Goal: Task Accomplishment & Management: Complete application form

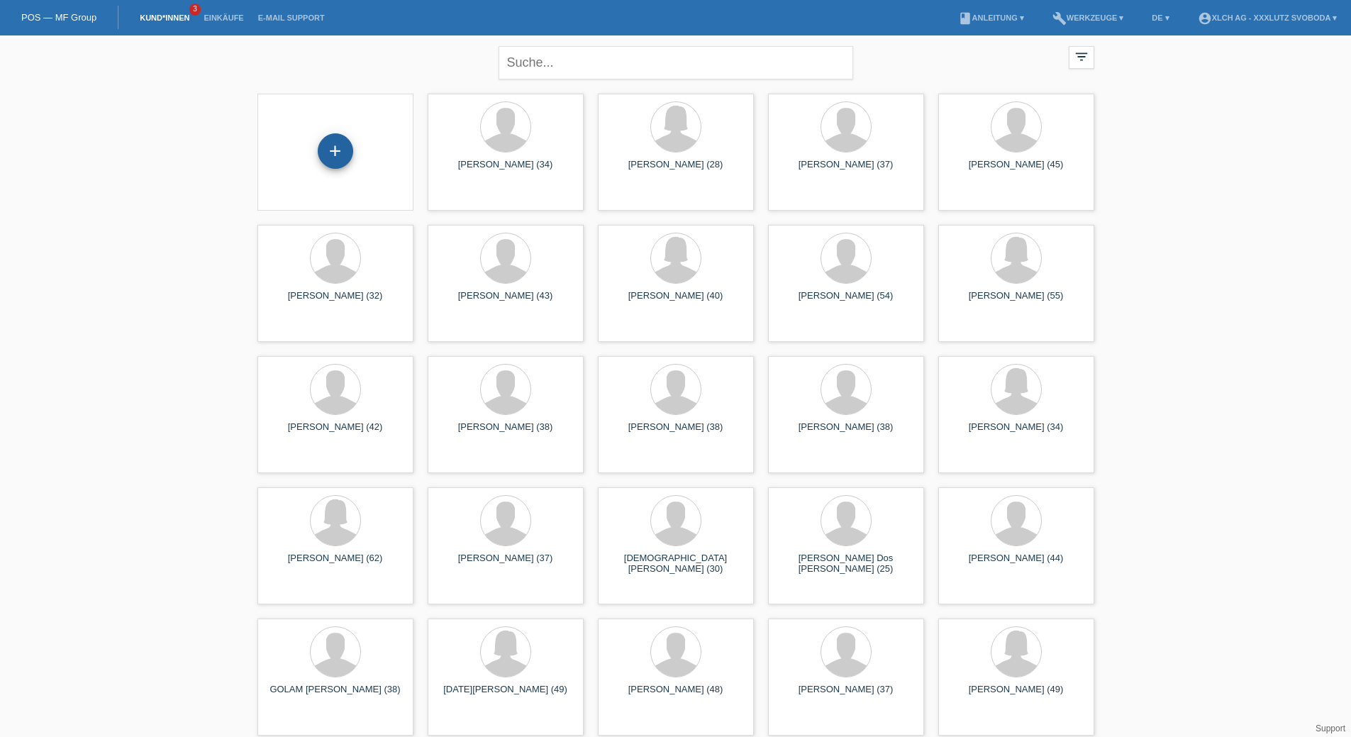
click at [343, 152] on div "+" at bounding box center [335, 150] width 35 height 35
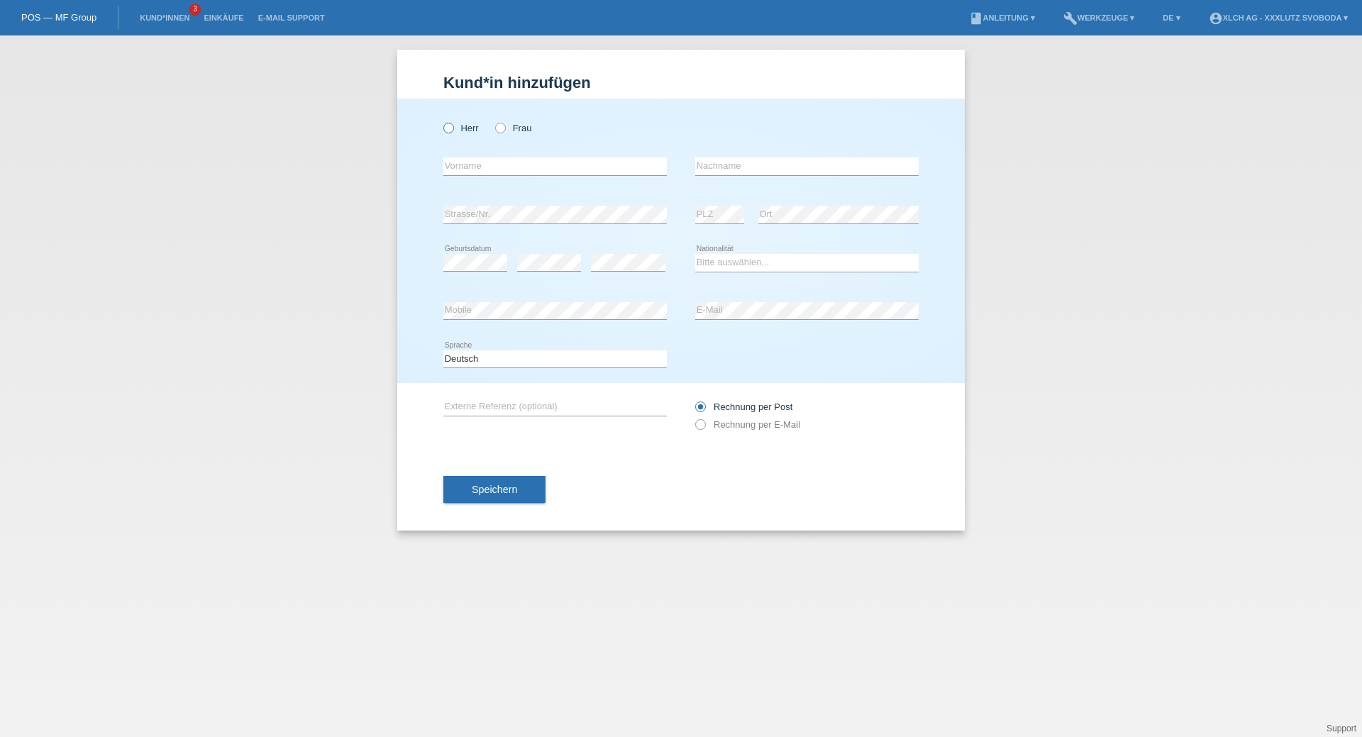
click at [441, 121] on icon at bounding box center [441, 121] width 0 height 0
click at [448, 130] on input "Herr" at bounding box center [447, 127] width 9 height 9
radio input "true"
click at [470, 163] on input "text" at bounding box center [554, 166] width 223 height 18
type input "S"
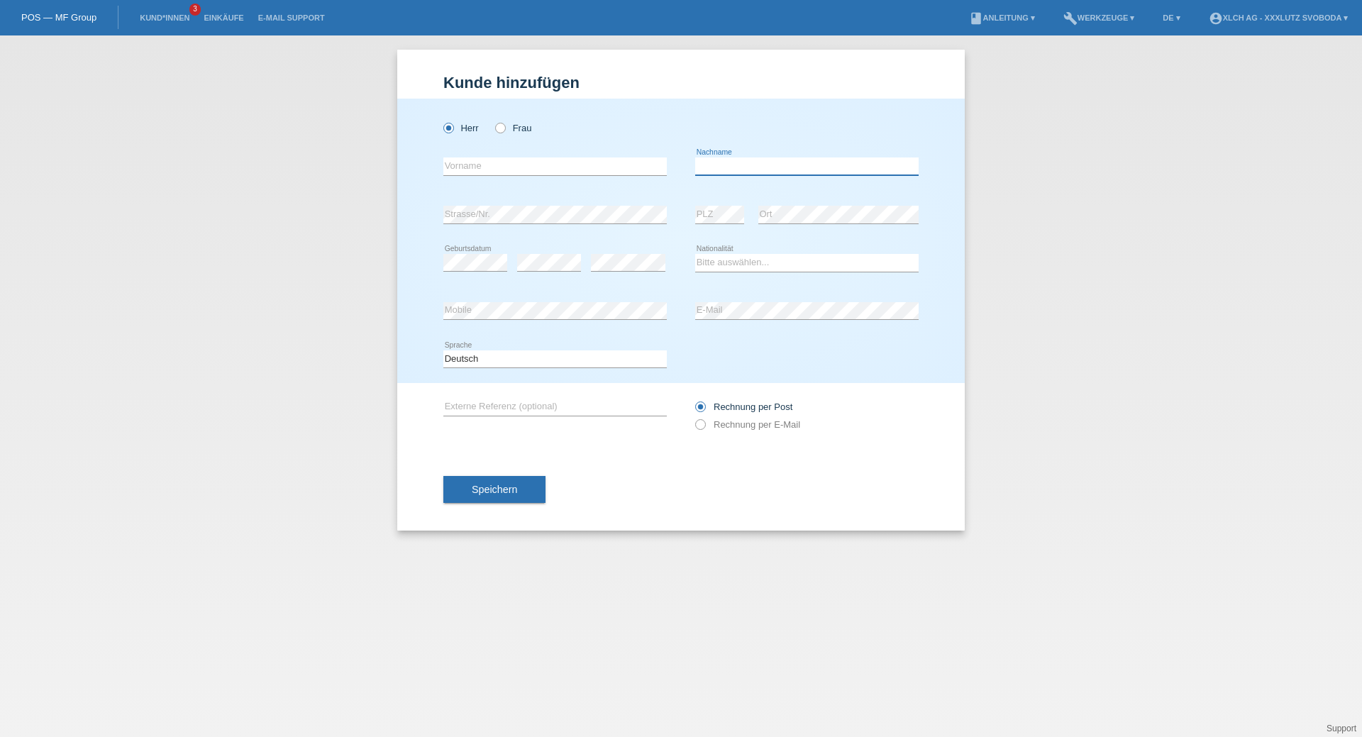
click at [752, 166] on input "text" at bounding box center [806, 166] width 223 height 18
drag, startPoint x: 487, startPoint y: 164, endPoint x: 502, endPoint y: 145, distance: 24.3
click at [487, 164] on input "text" at bounding box center [554, 166] width 223 height 18
click at [623, 101] on div "Herr Frau" at bounding box center [554, 121] width 223 height 44
click at [484, 169] on input "text" at bounding box center [554, 166] width 223 height 18
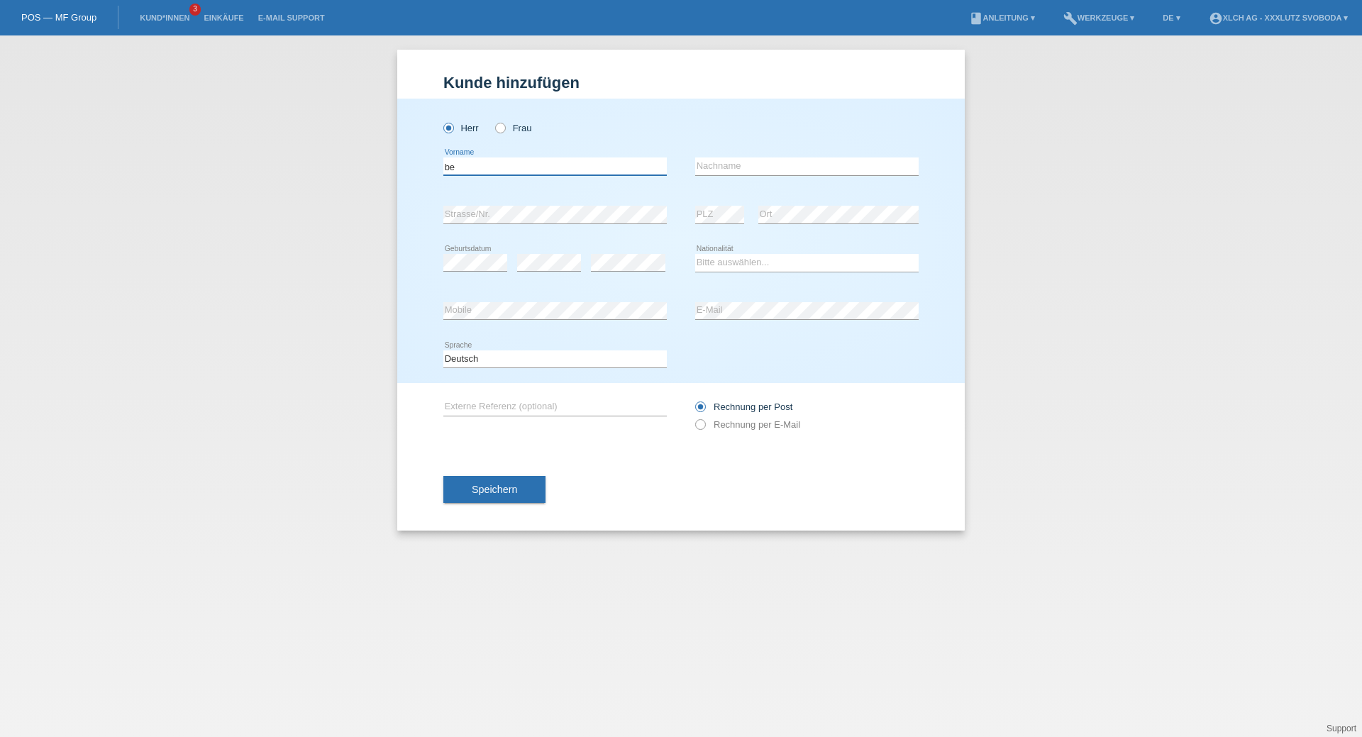
type input "b"
type input "BEKIR"
click at [739, 164] on input "text" at bounding box center [806, 166] width 223 height 18
type input "c"
type input "Ceviz"
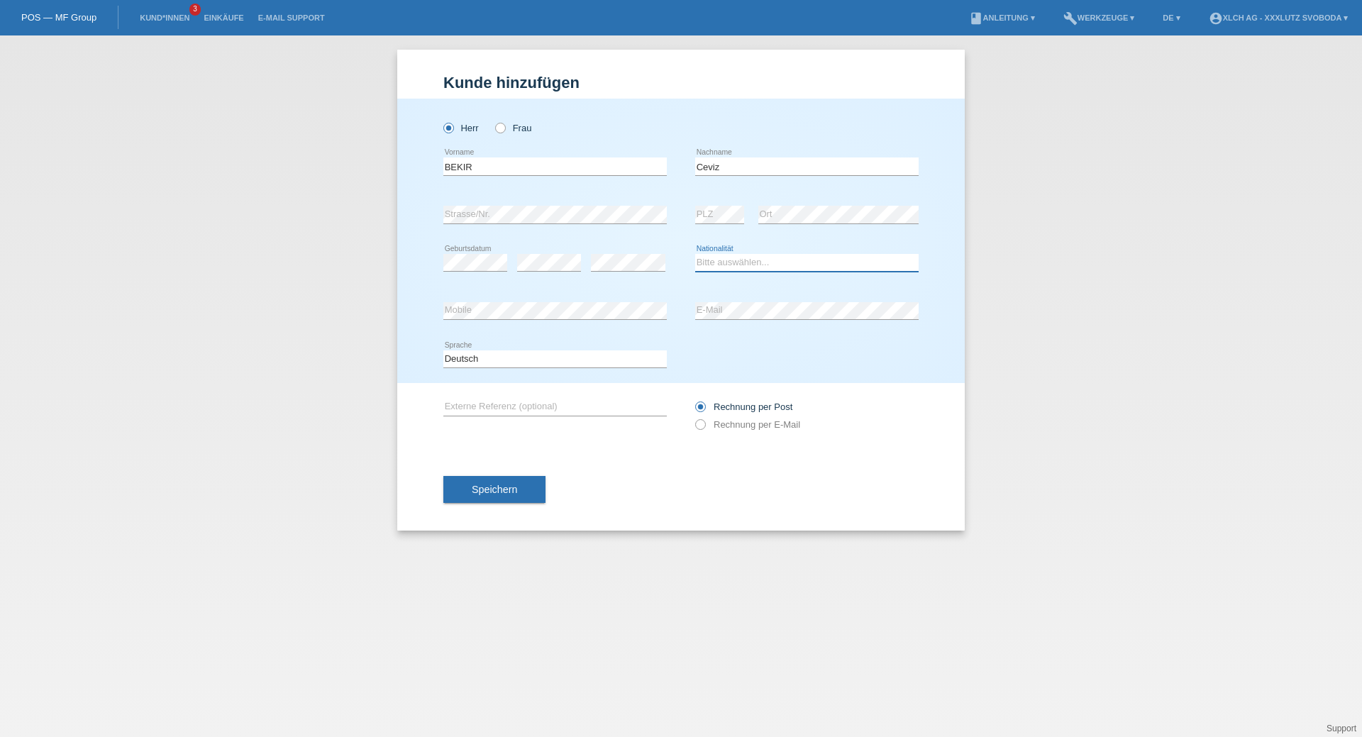
click at [739, 270] on select "Bitte auswählen... Schweiz Deutschland Liechtenstein Österreich ------------ Af…" at bounding box center [806, 262] width 223 height 17
select select "AT"
click at [695, 254] on select "Bitte auswählen... Schweiz Deutschland Liechtenstein Österreich ------------ Af…" at bounding box center [806, 262] width 223 height 17
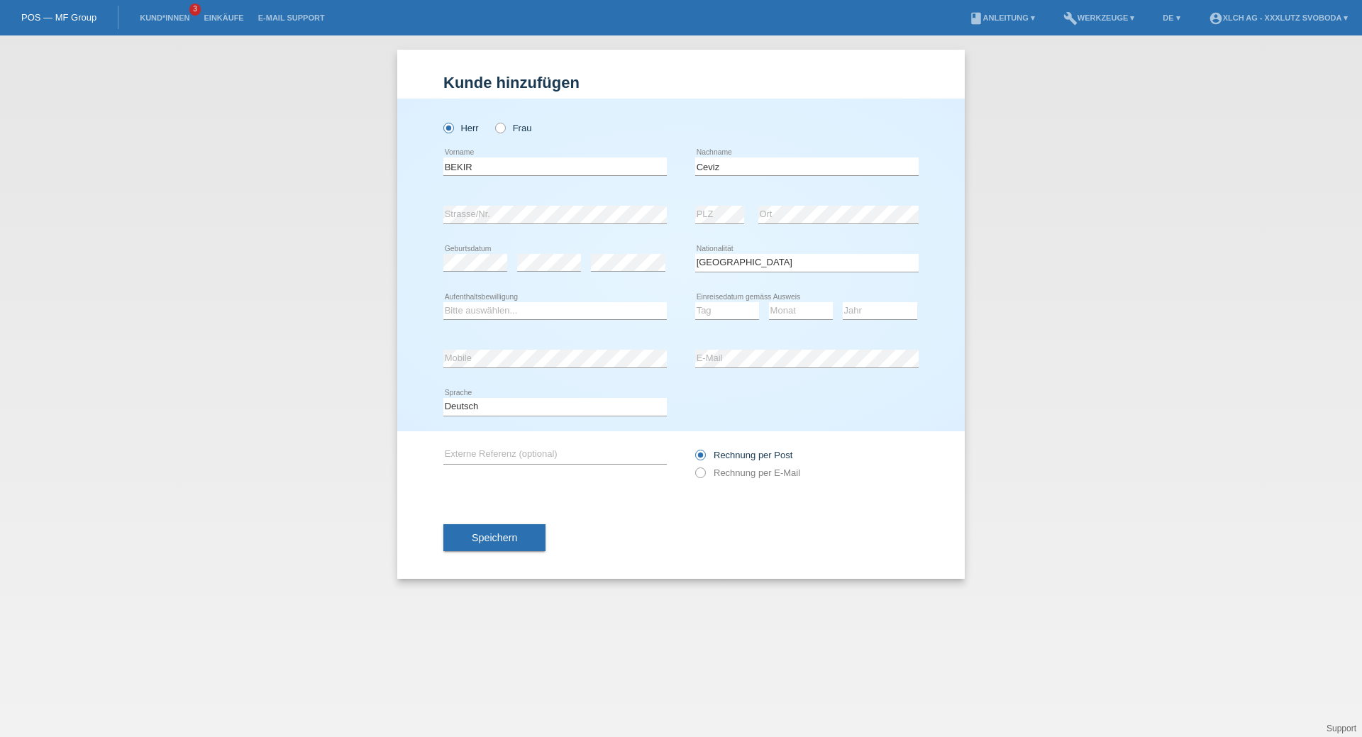
click at [490, 299] on div "Bitte auswählen... C B B - Flüchtlingsstatus Andere error Aufenthaltsbewilligung" at bounding box center [554, 311] width 223 height 48
click at [490, 306] on select "Bitte auswählen... C B B - Flüchtlingsstatus Andere" at bounding box center [554, 310] width 223 height 17
select select "B"
click at [443, 302] on select "Bitte auswählen... C B B - Flüchtlingsstatus Andere" at bounding box center [554, 310] width 223 height 17
click at [725, 310] on select "Tag 01 02 03 04 05 06 07 08 09 10 11" at bounding box center [727, 310] width 64 height 17
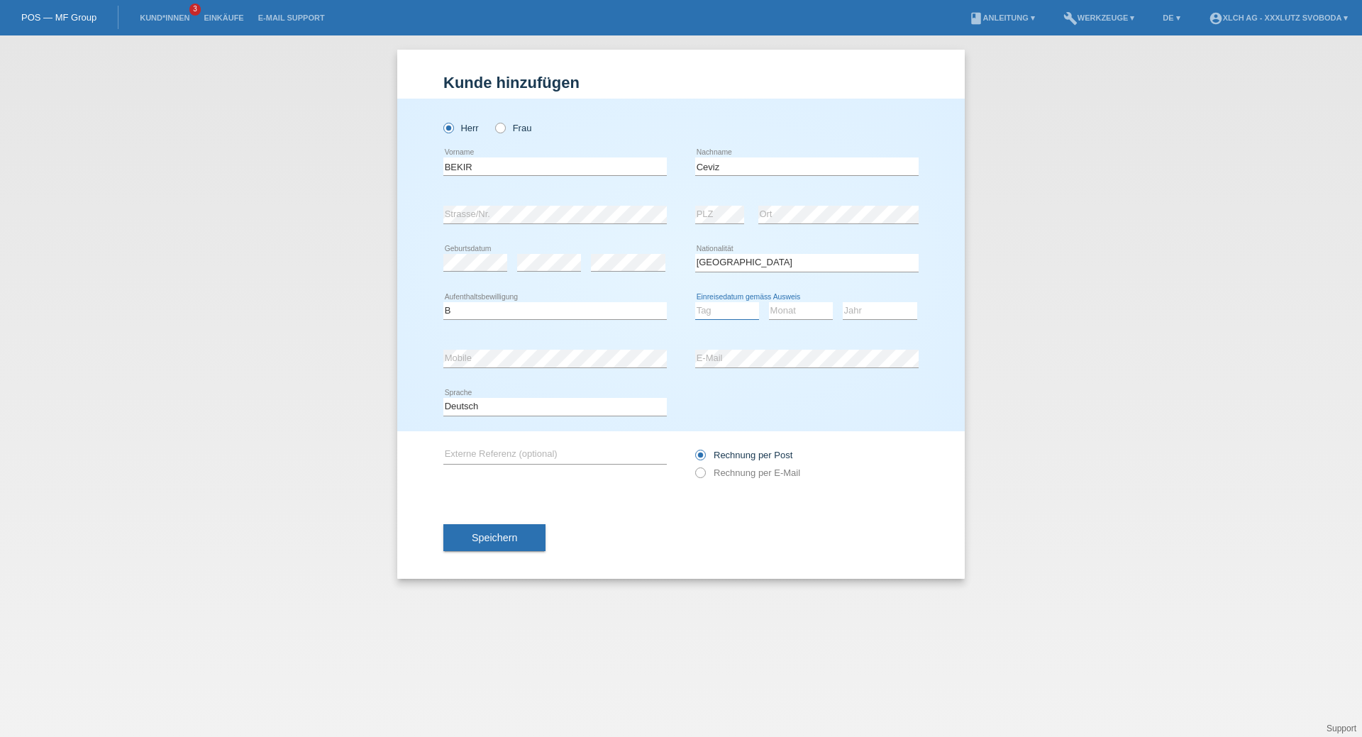
select select "01"
click at [695, 302] on select "Tag 01 02 03 04 05 06 07 08 09 10 11" at bounding box center [727, 310] width 64 height 17
click at [792, 311] on select "Monat 01 02 03 04 05 06 07 08 09 10 11" at bounding box center [801, 310] width 64 height 17
select select "11"
click at [769, 302] on select "Monat 01 02 03 04 05 06 07 08 09 10 11" at bounding box center [801, 310] width 64 height 17
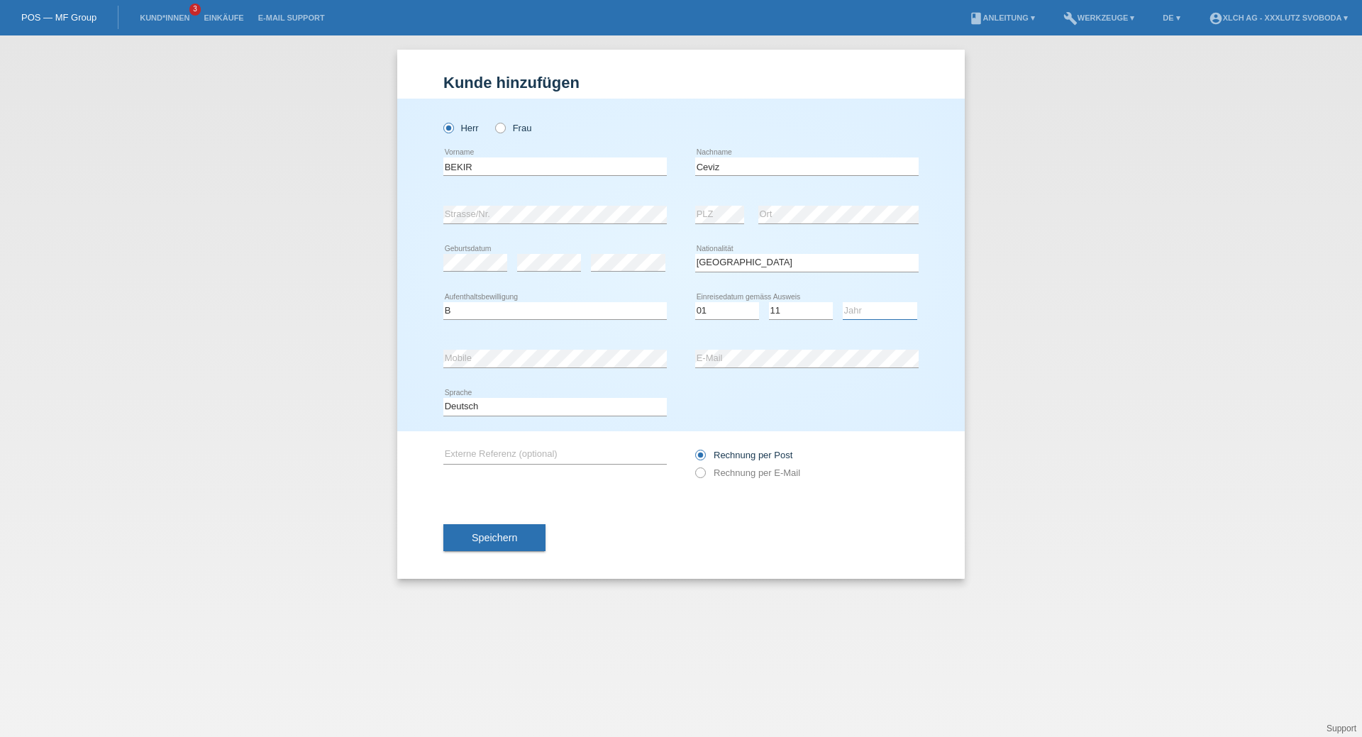
click at [877, 314] on select "Jahr 2025 2024 2023 2022 2021 2020 2019 2018 2017 2016 2015 2014 2013 2012 2011…" at bounding box center [880, 310] width 74 height 17
select select "2019"
click at [843, 302] on select "Jahr 2025 2024 2023 2022 2021 2020 2019 2018 2017 2016 2015 2014 2013 2012 2011…" at bounding box center [880, 310] width 74 height 17
click at [693, 465] on icon at bounding box center [693, 465] width 0 height 0
click at [699, 474] on input "Rechnung per E-Mail" at bounding box center [699, 476] width 9 height 18
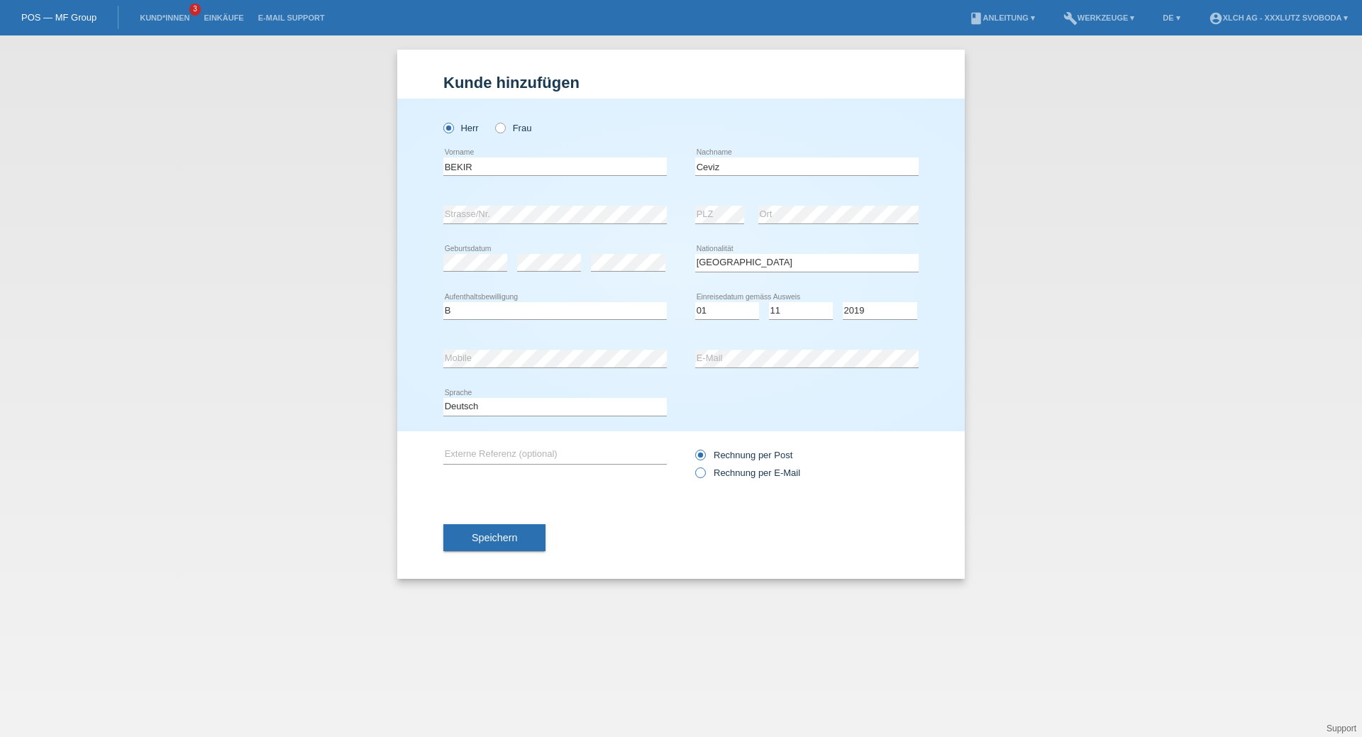
radio input "true"
click at [517, 545] on button "Speichern" at bounding box center [494, 537] width 102 height 27
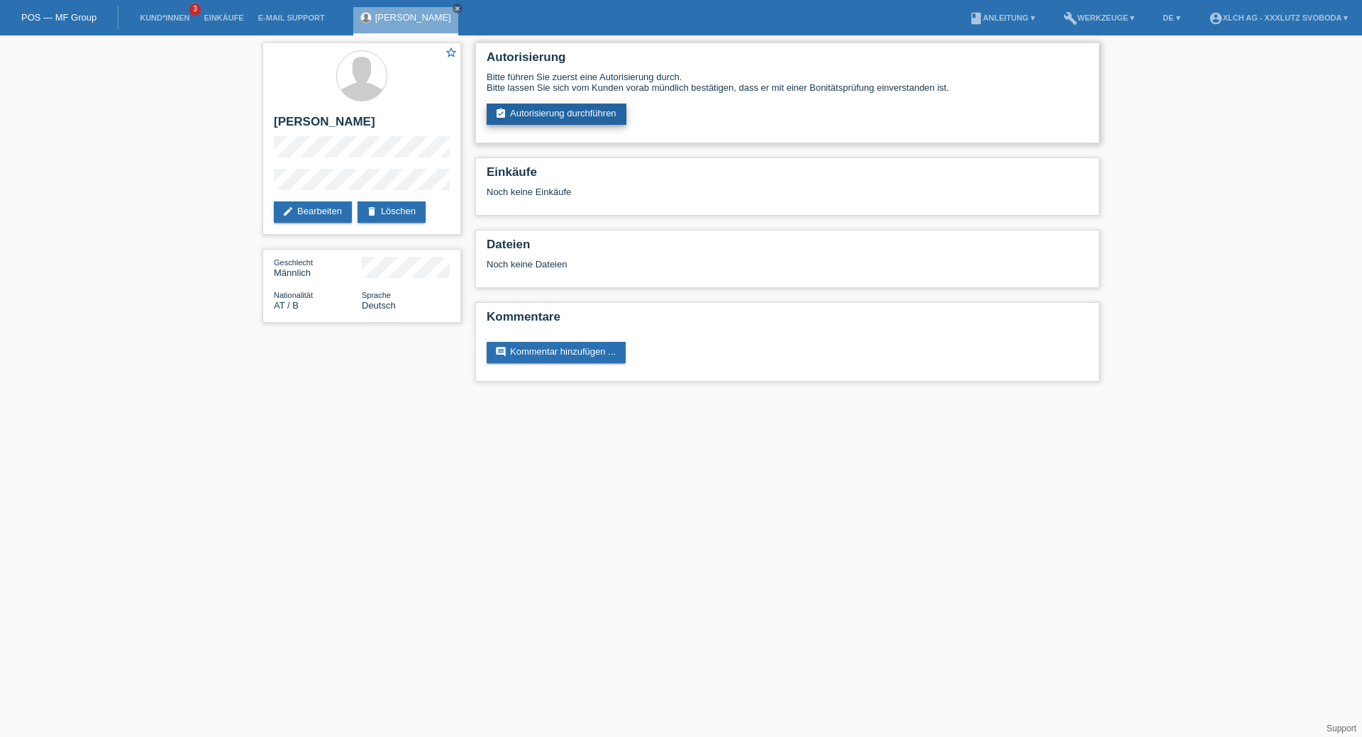
click at [542, 111] on link "assignment_turned_in Autorisierung durchführen" at bounding box center [557, 114] width 140 height 21
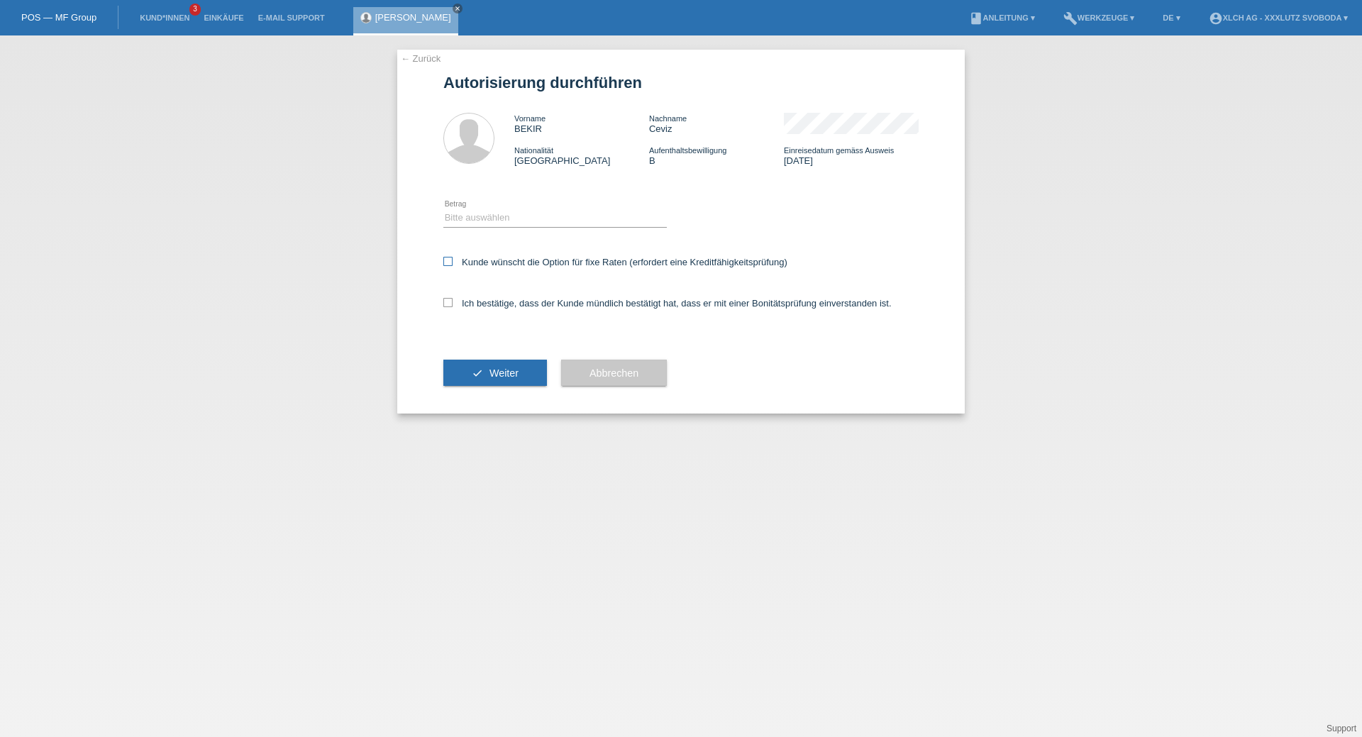
click at [443, 265] on icon at bounding box center [447, 261] width 9 height 9
click at [443, 265] on input "Kunde wünscht die Option für fixe Raten (erfordert eine Kreditfähigkeitsprüfung)" at bounding box center [447, 261] width 9 height 9
checkbox input "true"
click at [445, 302] on icon at bounding box center [447, 302] width 9 height 9
click at [445, 302] on input "Ich bestätige, dass der Kunde mündlich bestätigt hat, dass er mit einer Bonität…" at bounding box center [447, 302] width 9 height 9
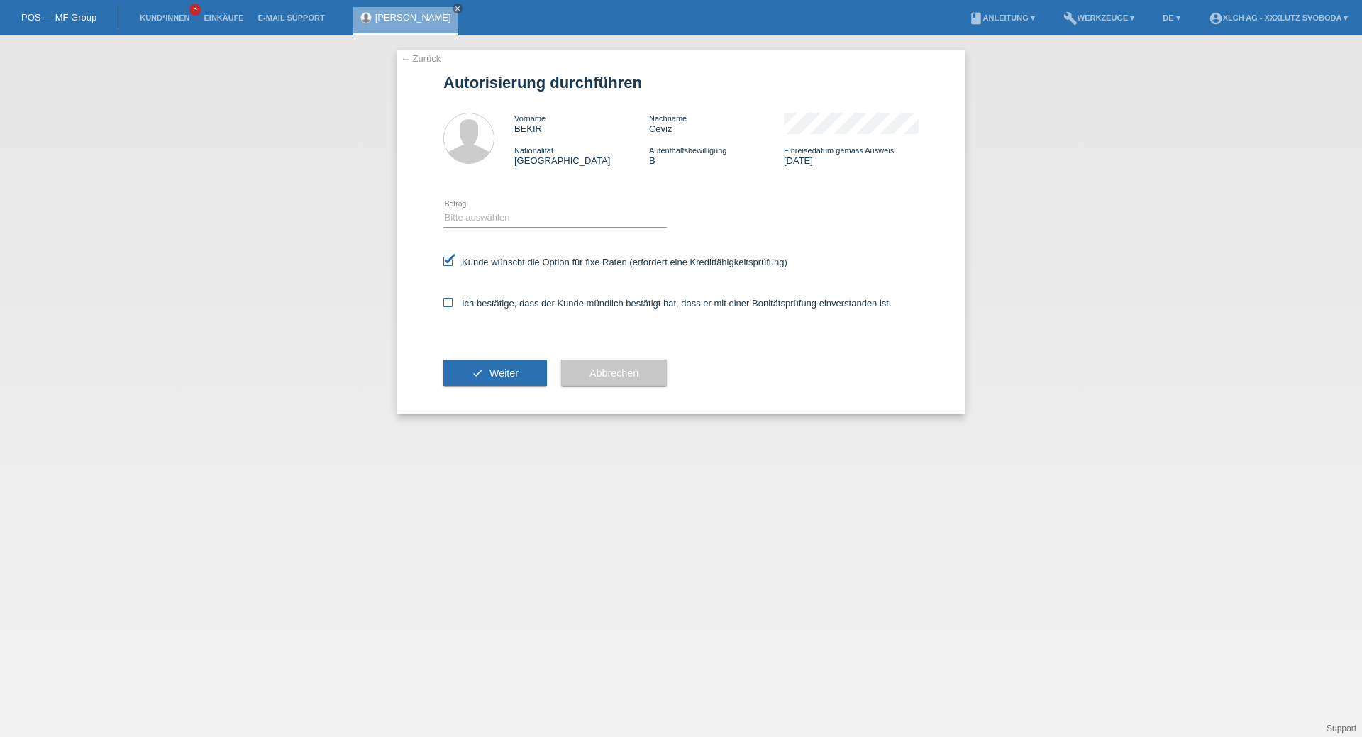
checkbox input "true"
click at [490, 377] on span "Weiter" at bounding box center [503, 372] width 29 height 11
click at [487, 213] on select "Bitte auswählen CHF 1.00 - CHF 499.00 CHF 500.00 - CHF 1'999.00 CHF 2'000.00 - …" at bounding box center [554, 217] width 223 height 17
select select "3"
click at [443, 209] on select "Bitte auswählen CHF 1.00 - CHF 499.00 CHF 500.00 - CHF 1'999.00 CHF 2'000.00 - …" at bounding box center [554, 217] width 223 height 17
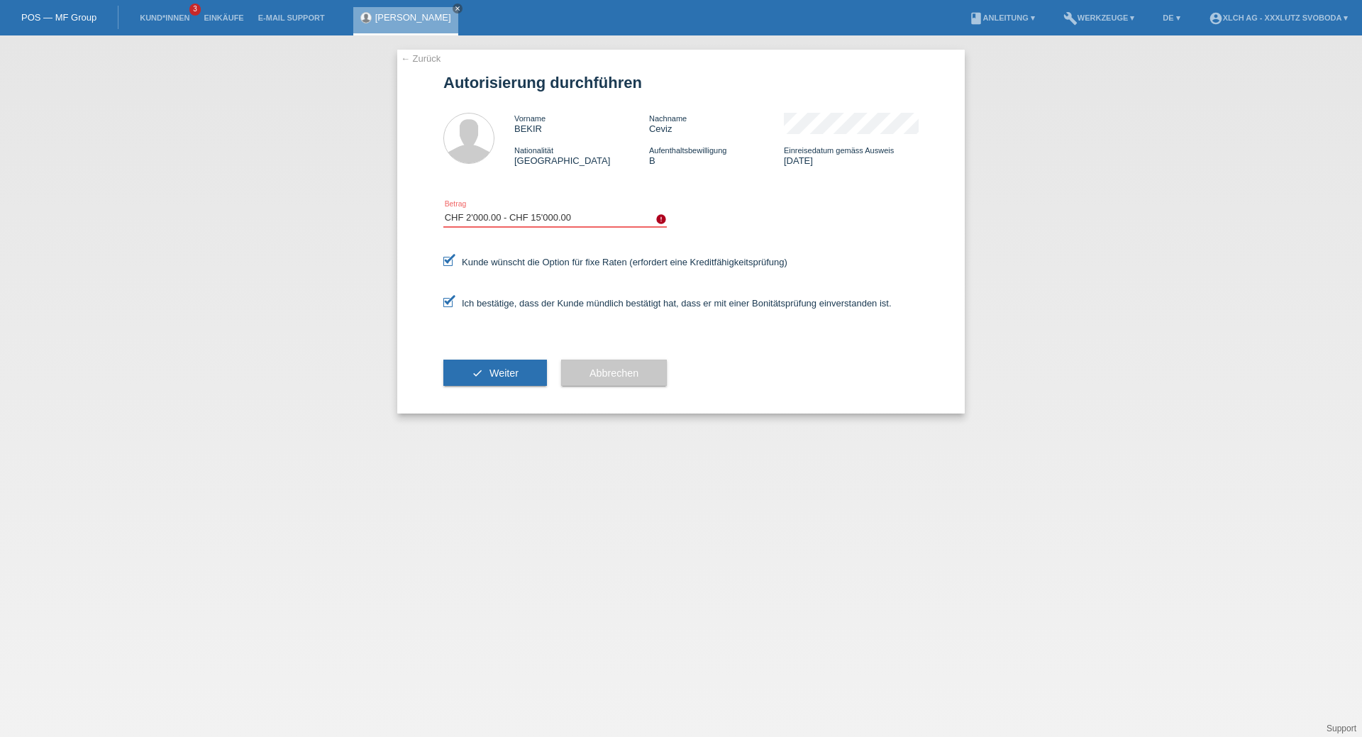
click at [484, 219] on select "Bitte auswählen CHF 1.00 - CHF 499.00 CHF 500.00 - CHF 1'999.00 CHF 2'000.00 - …" at bounding box center [554, 217] width 223 height 17
click at [443, 209] on select "Bitte auswählen CHF 1.00 - CHF 499.00 CHF 500.00 - CHF 1'999.00 CHF 2'000.00 - …" at bounding box center [554, 217] width 223 height 17
click at [521, 374] on button "check Weiter" at bounding box center [495, 373] width 104 height 27
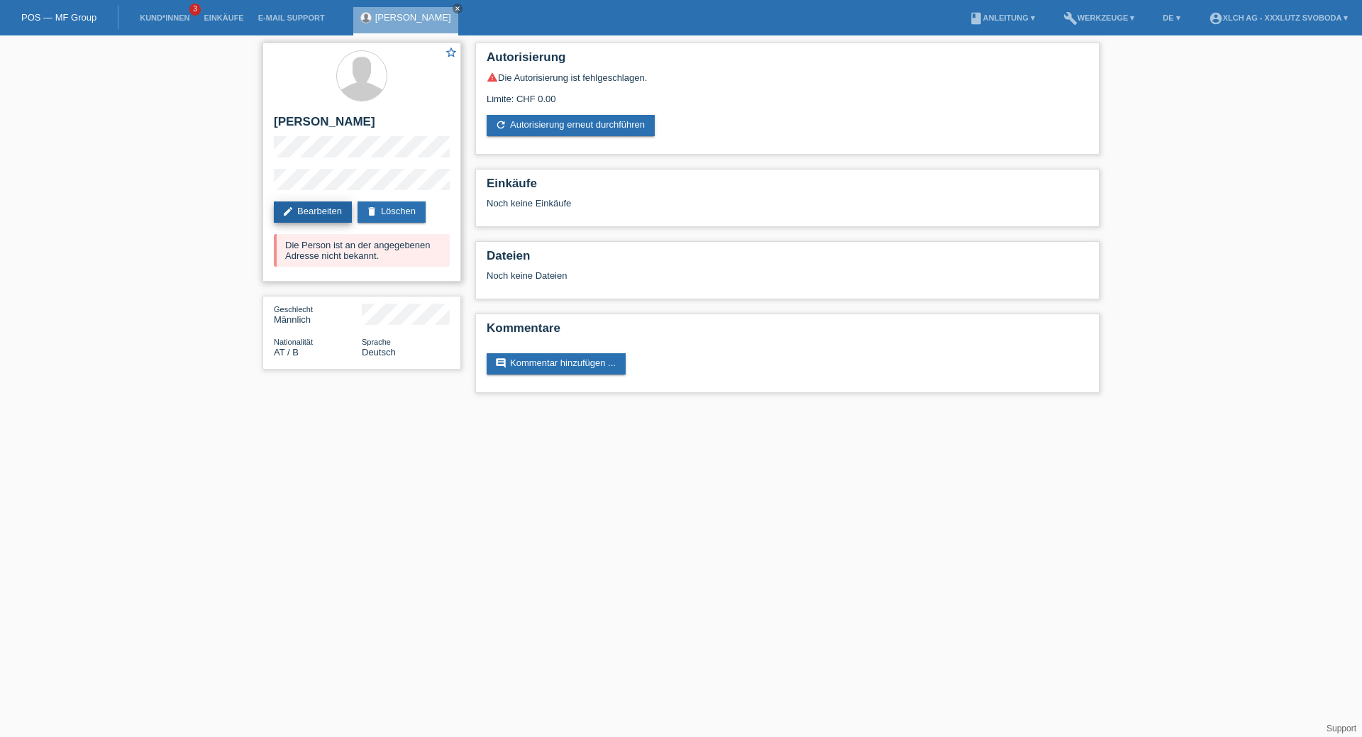
click at [320, 215] on link "edit Bearbeiten" at bounding box center [313, 211] width 78 height 21
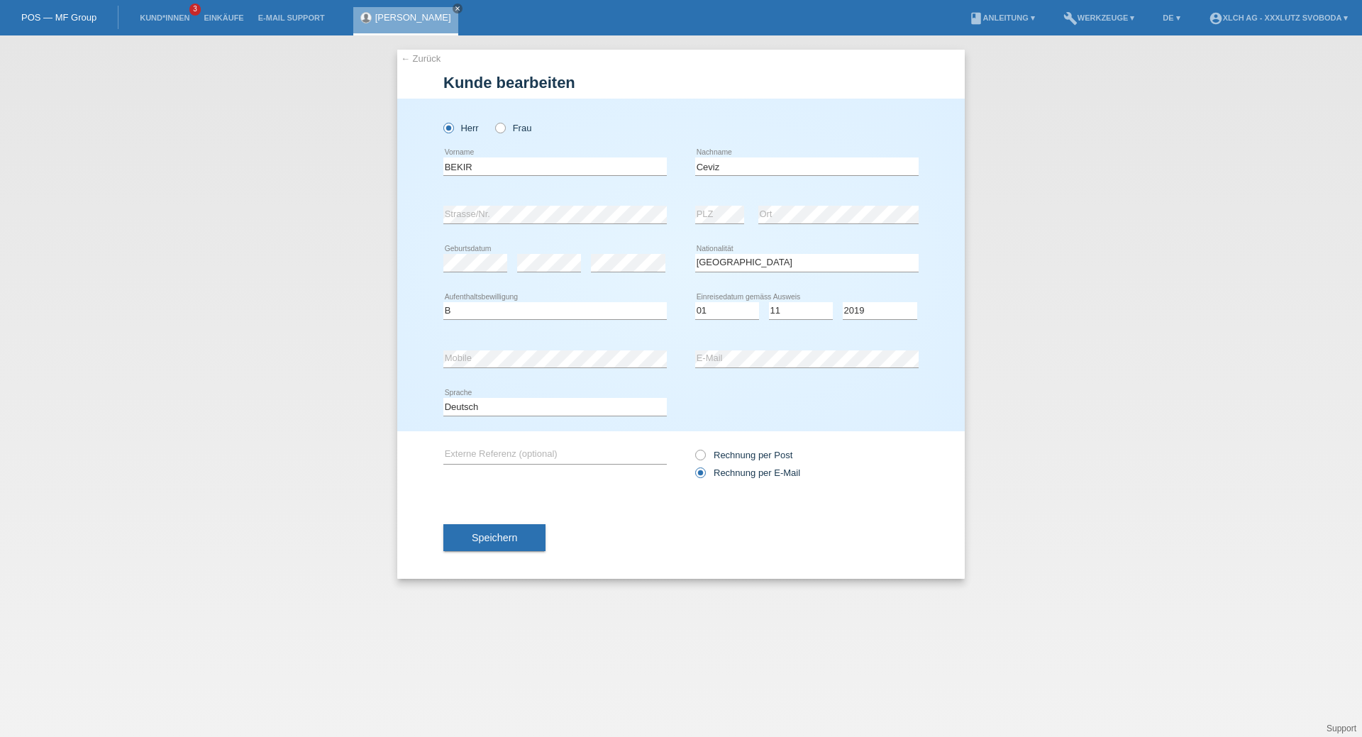
select select "AT"
select select "B"
select select "01"
select select "11"
select select "2019"
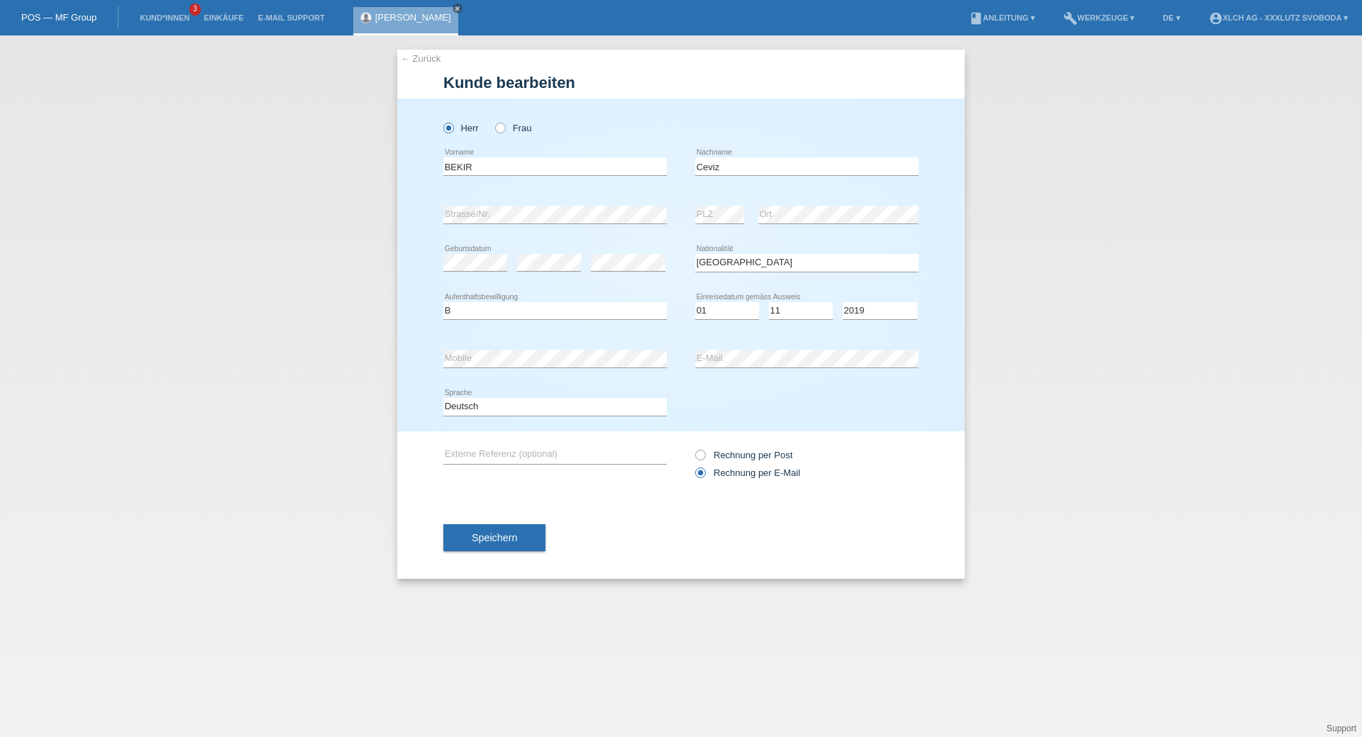
click at [726, 223] on icon at bounding box center [719, 223] width 49 height 1
click at [504, 539] on span "Speichern" at bounding box center [494, 537] width 45 height 11
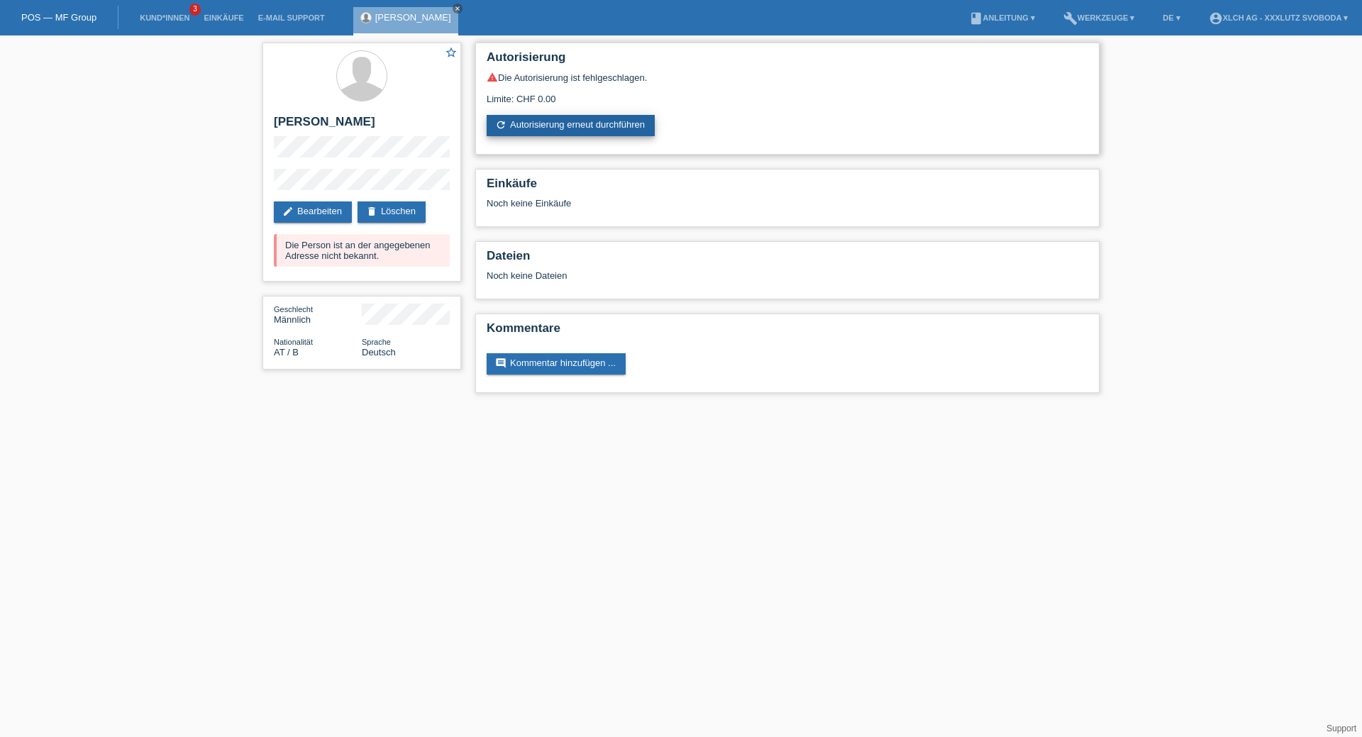
click at [606, 125] on link "refresh Autorisierung erneut durchführen" at bounding box center [571, 125] width 168 height 21
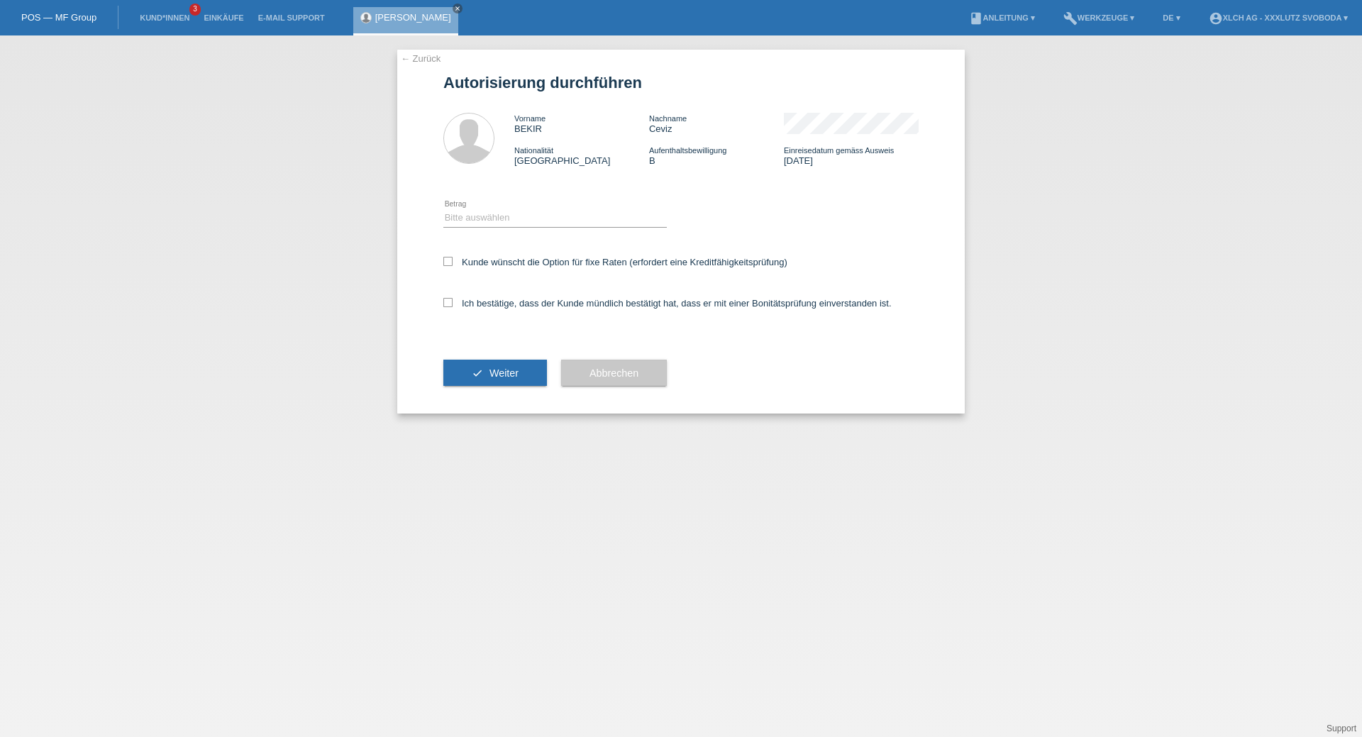
click at [495, 208] on div "Bitte auswählen CHF 1.00 - CHF 499.00 CHF 500.00 - CHF 1'999.00 CHF 2'000.00 - …" at bounding box center [554, 218] width 223 height 48
click at [497, 219] on select "Bitte auswählen CHF 1.00 - CHF 499.00 CHF 500.00 - CHF 1'999.00 CHF 2'000.00 - …" at bounding box center [554, 217] width 223 height 17
select select "3"
click at [443, 209] on select "Bitte auswählen CHF 1.00 - CHF 499.00 CHF 500.00 - CHF 1'999.00 CHF 2'000.00 - …" at bounding box center [554, 217] width 223 height 17
click at [443, 265] on icon at bounding box center [447, 261] width 9 height 9
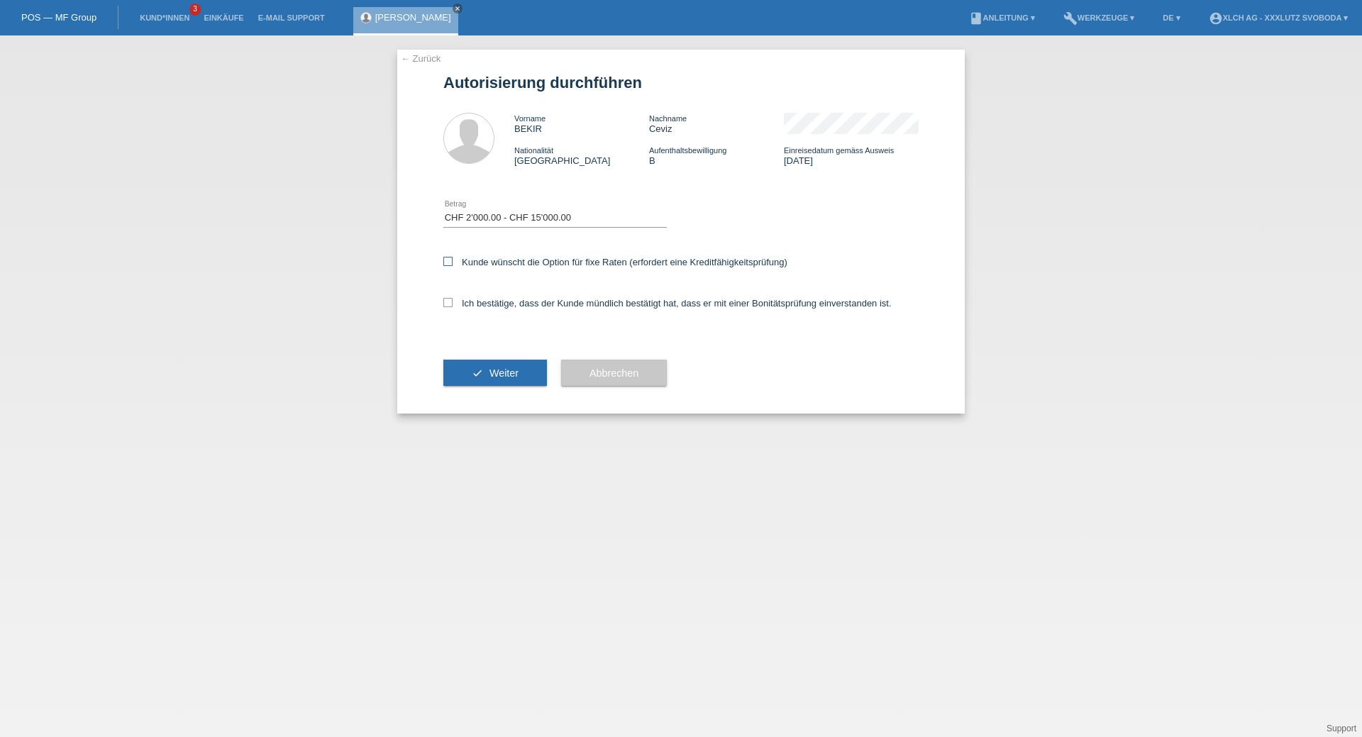
click at [443, 265] on input "Kunde wünscht die Option für fixe Raten (erfordert eine Kreditfähigkeitsprüfung)" at bounding box center [447, 261] width 9 height 9
checkbox input "true"
click at [445, 301] on icon at bounding box center [447, 302] width 9 height 9
click at [445, 301] on input "Ich bestätige, dass der Kunde mündlich bestätigt hat, dass er mit einer Bonität…" at bounding box center [447, 302] width 9 height 9
checkbox input "true"
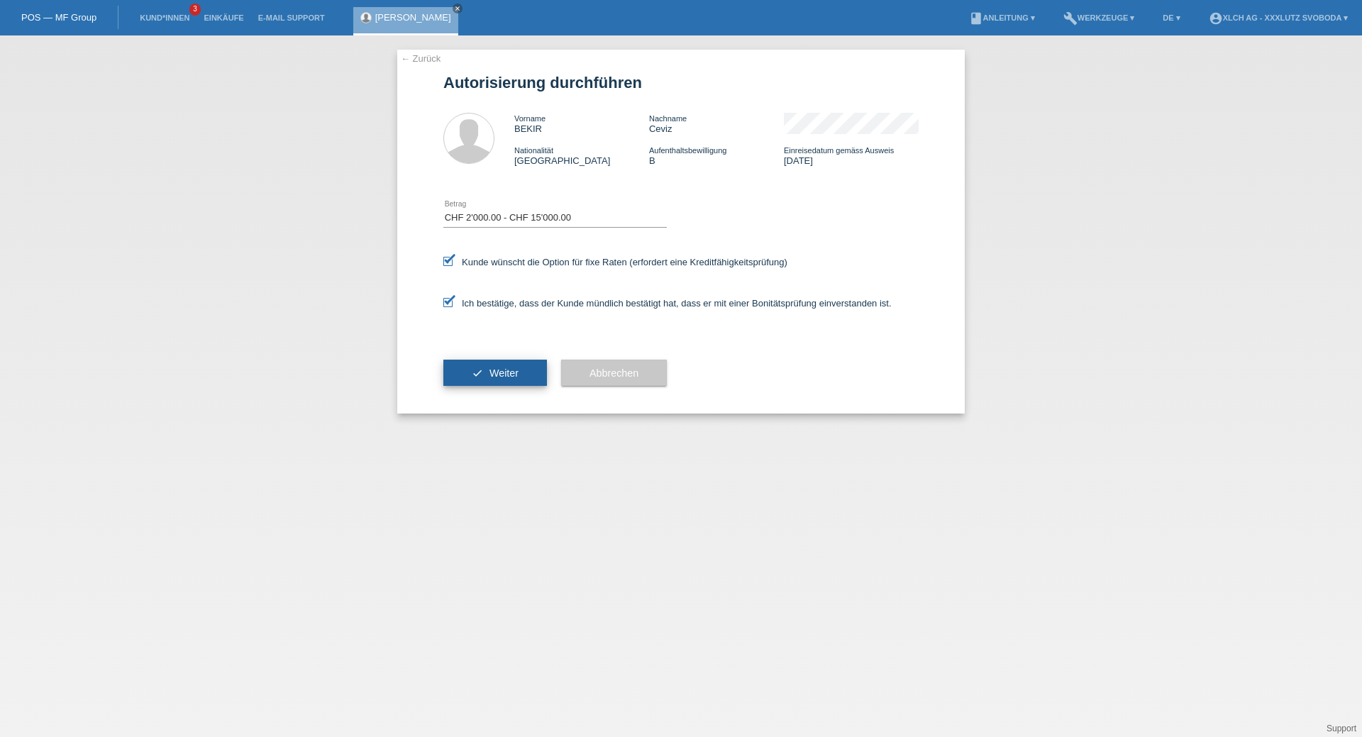
click at [498, 377] on span "Weiter" at bounding box center [503, 372] width 29 height 11
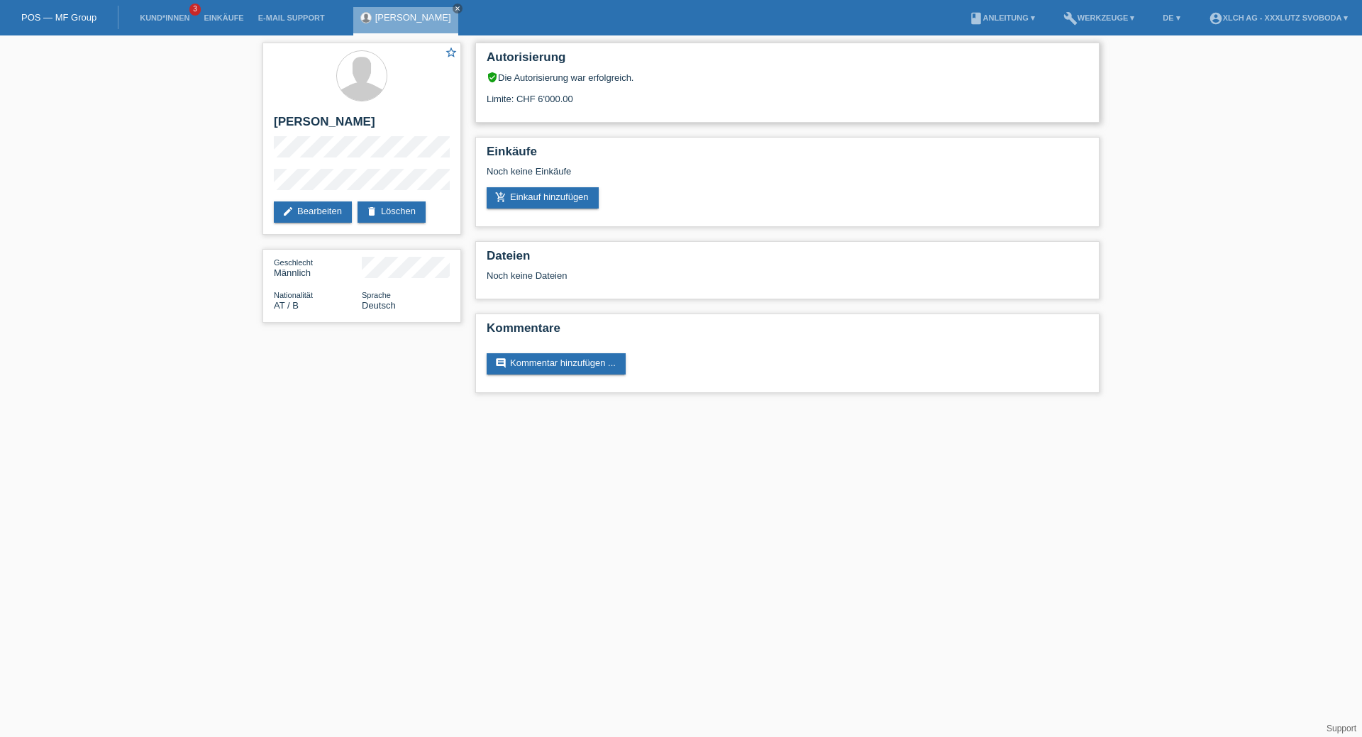
click at [537, 83] on div "Limite: CHF 6'000.00" at bounding box center [787, 93] width 601 height 21
click at [557, 200] on link "add_shopping_cart Einkauf hinzufügen" at bounding box center [543, 197] width 112 height 21
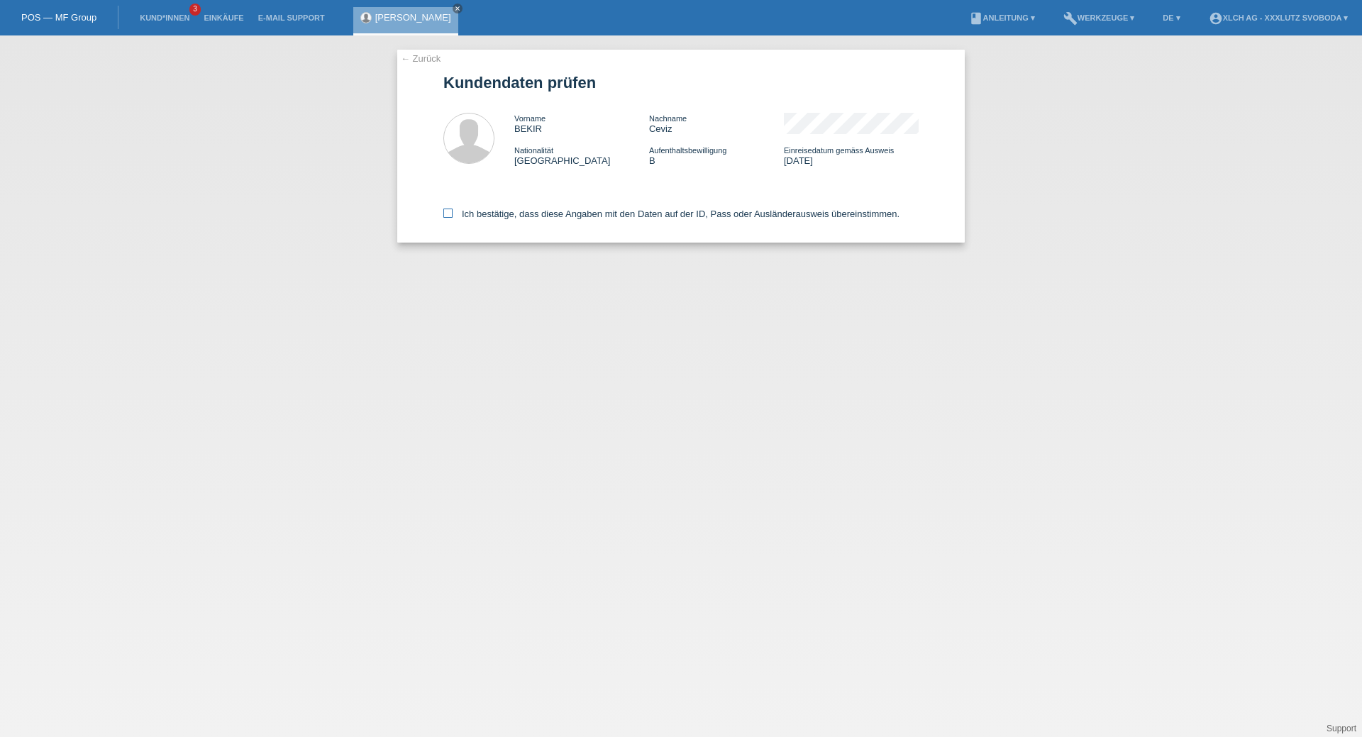
click at [443, 216] on icon at bounding box center [447, 213] width 9 height 9
click at [443, 216] on input "Ich bestätige, dass diese Angaben mit den Daten auf der ID, Pass oder Ausländer…" at bounding box center [447, 213] width 9 height 9
checkbox input "true"
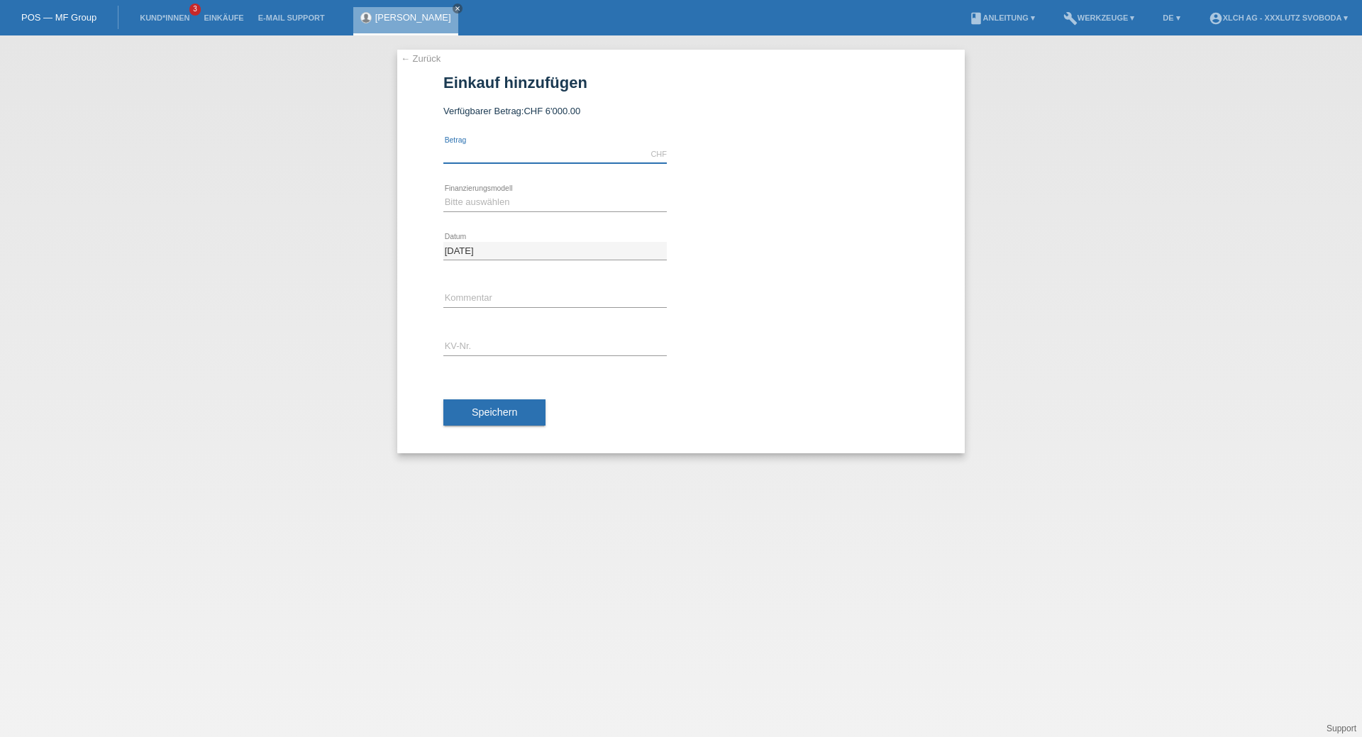
click at [504, 156] on input "text" at bounding box center [554, 154] width 223 height 18
type input "6000.00"
click at [500, 199] on select "Bitte auswählen Kauf auf Rechnung mit Teilzahlungsoption Fixe Raten - Zinsübern…" at bounding box center [554, 202] width 223 height 17
click at [728, 136] on div at bounding box center [806, 135] width 223 height 11
drag, startPoint x: 433, startPoint y: 58, endPoint x: 570, endPoint y: 67, distance: 137.1
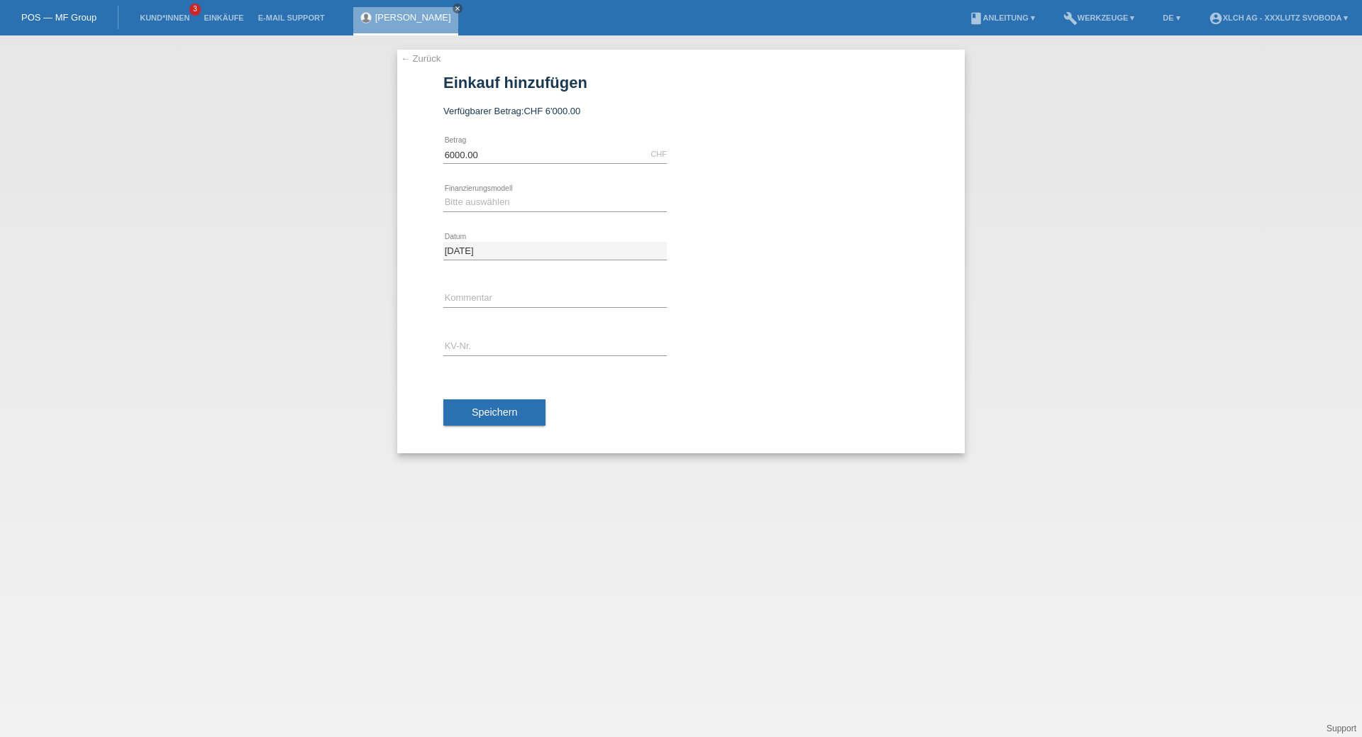
click at [432, 58] on link "← Zurück" at bounding box center [421, 58] width 40 height 11
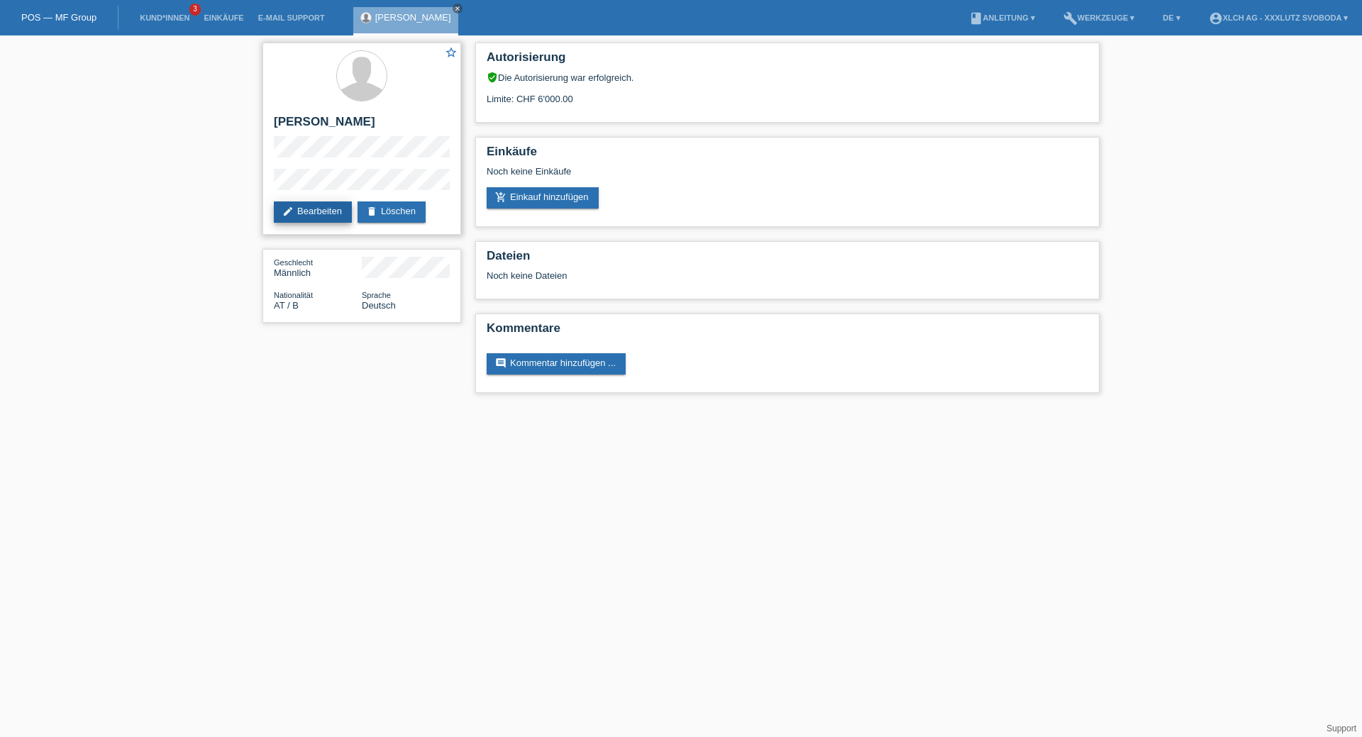
click at [315, 216] on link "edit Bearbeiten" at bounding box center [313, 211] width 78 height 21
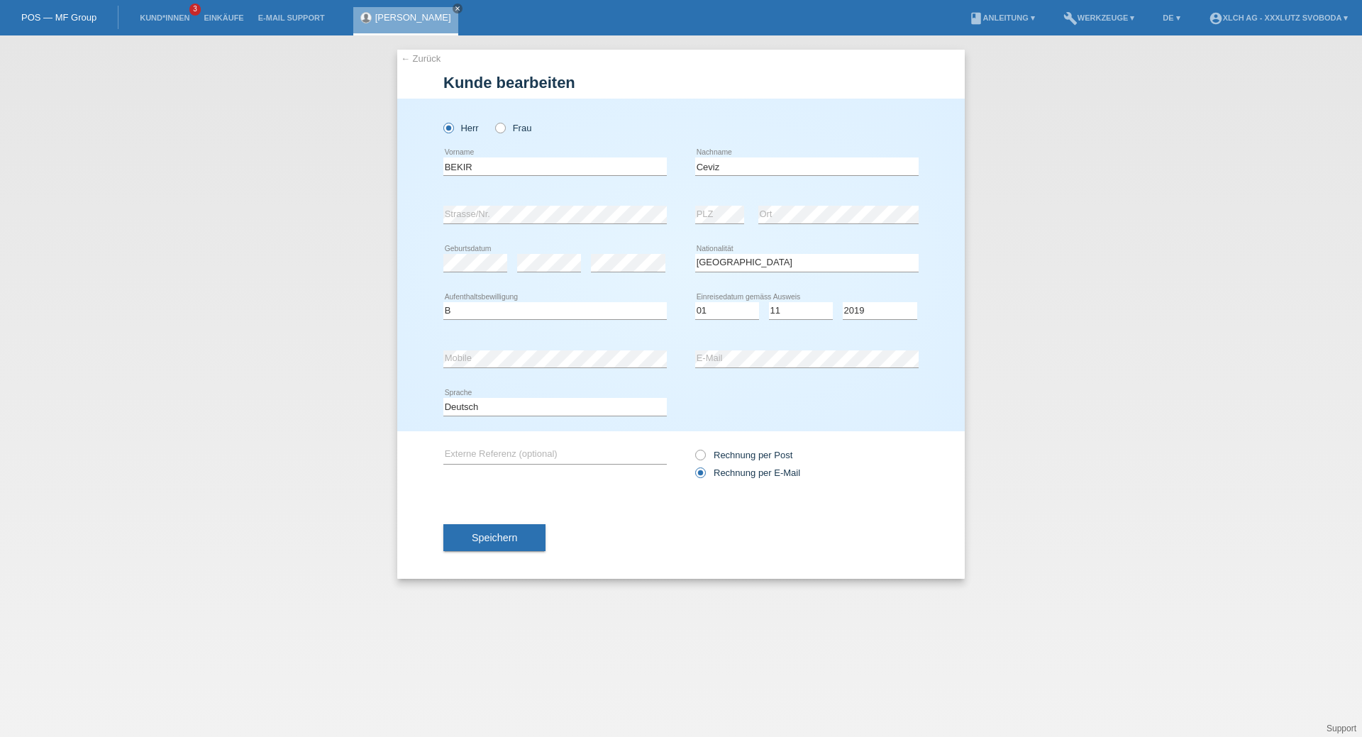
select select "AT"
select select "B"
select select "01"
select select "11"
select select "2019"
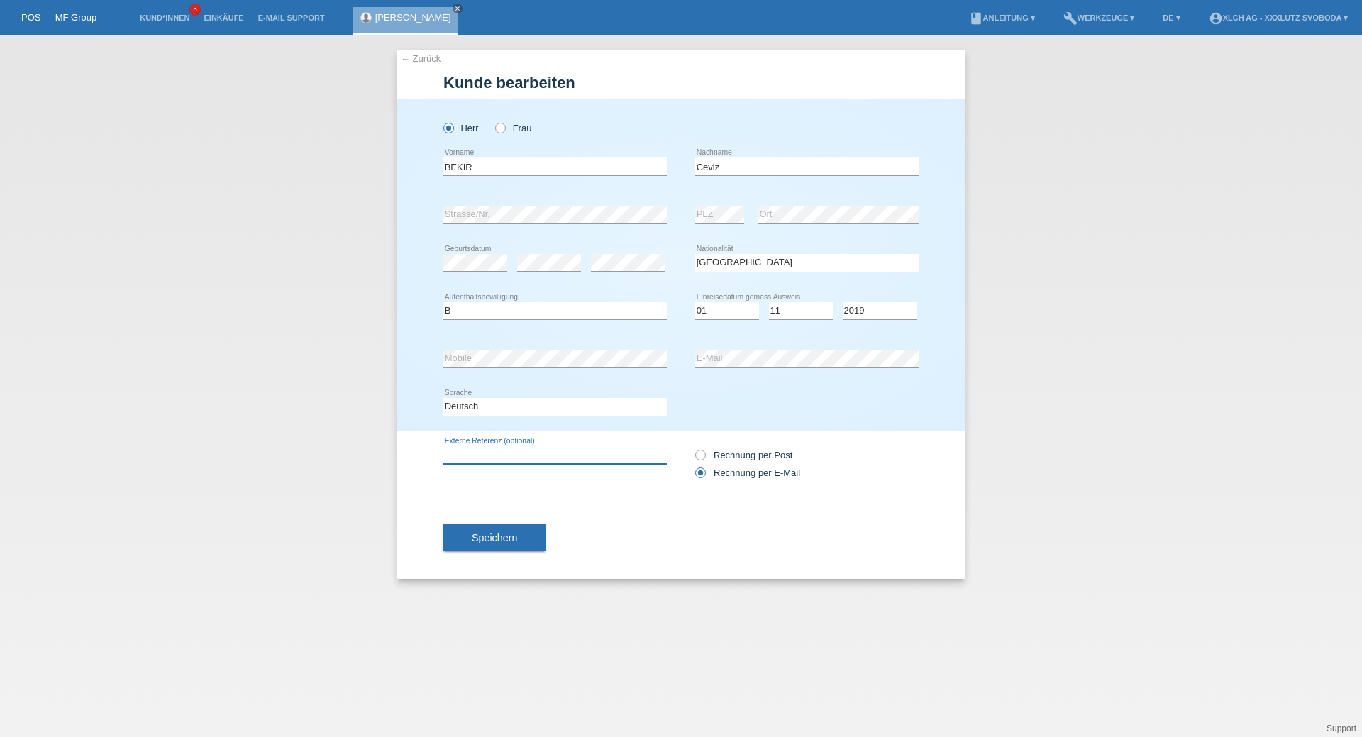
click at [524, 460] on input "text" at bounding box center [554, 455] width 223 height 18
type input "J8NDGJ"
click at [518, 543] on button "Speichern" at bounding box center [494, 537] width 102 height 27
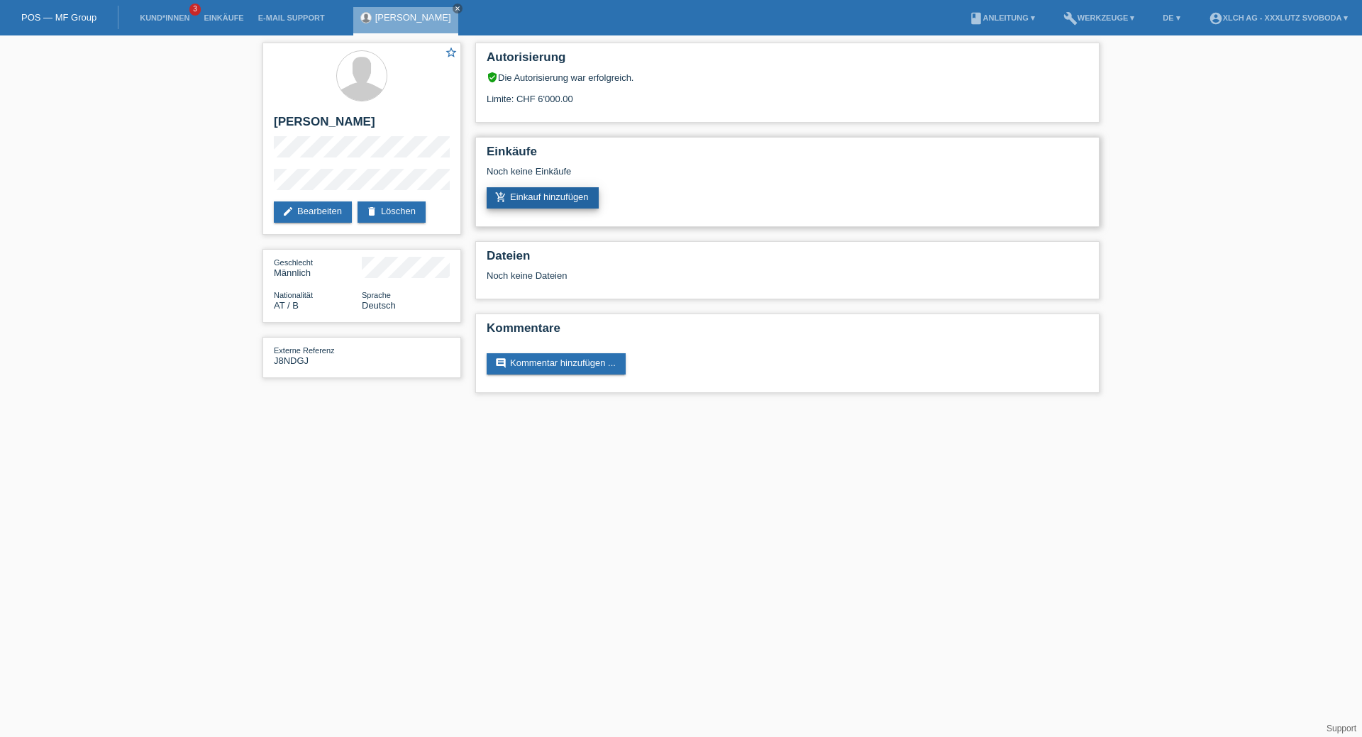
click at [567, 201] on link "add_shopping_cart Einkauf hinzufügen" at bounding box center [543, 197] width 112 height 21
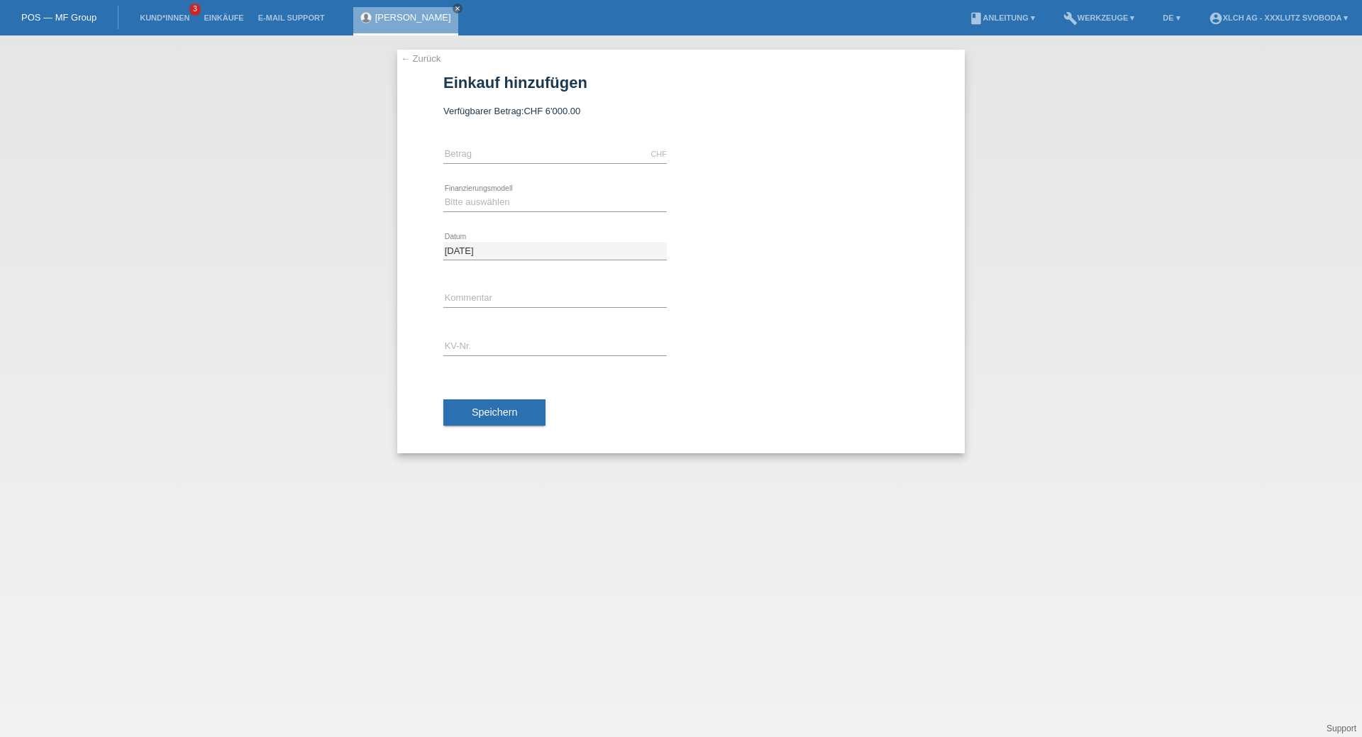
click at [547, 164] on div "CHF error [GEOGRAPHIC_DATA]" at bounding box center [554, 154] width 223 height 48
click at [547, 155] on input "text" at bounding box center [554, 154] width 223 height 18
type input "6000.00"
click at [548, 200] on select "Bitte auswählen Kauf auf Rechnung mit Teilzahlungsoption Fixe Raten - Zinsübern…" at bounding box center [554, 202] width 223 height 17
select select "136"
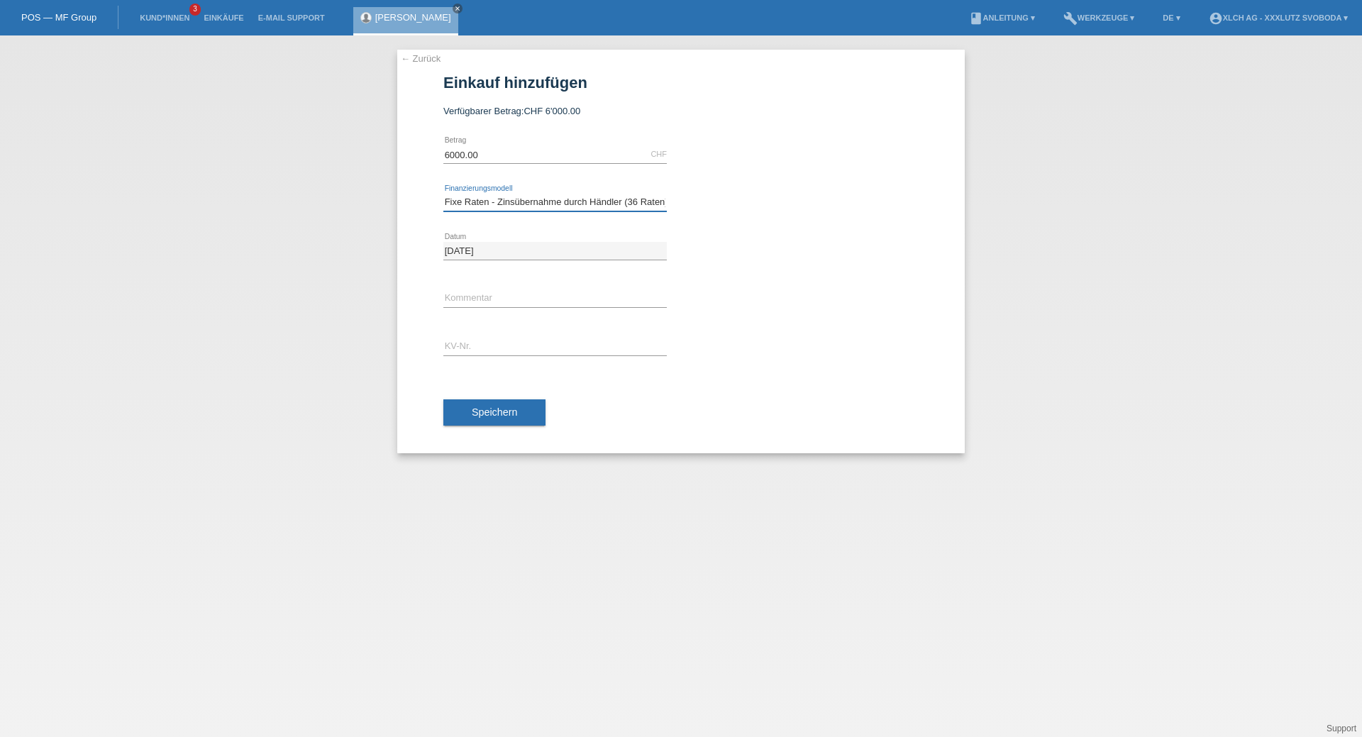
click at [443, 194] on select "Bitte auswählen Kauf auf Rechnung mit Teilzahlungsoption Fixe Raten - Zinsübern…" at bounding box center [554, 202] width 223 height 17
click at [689, 203] on link "calculate" at bounding box center [693, 201] width 24 height 20
type input "6000.00"
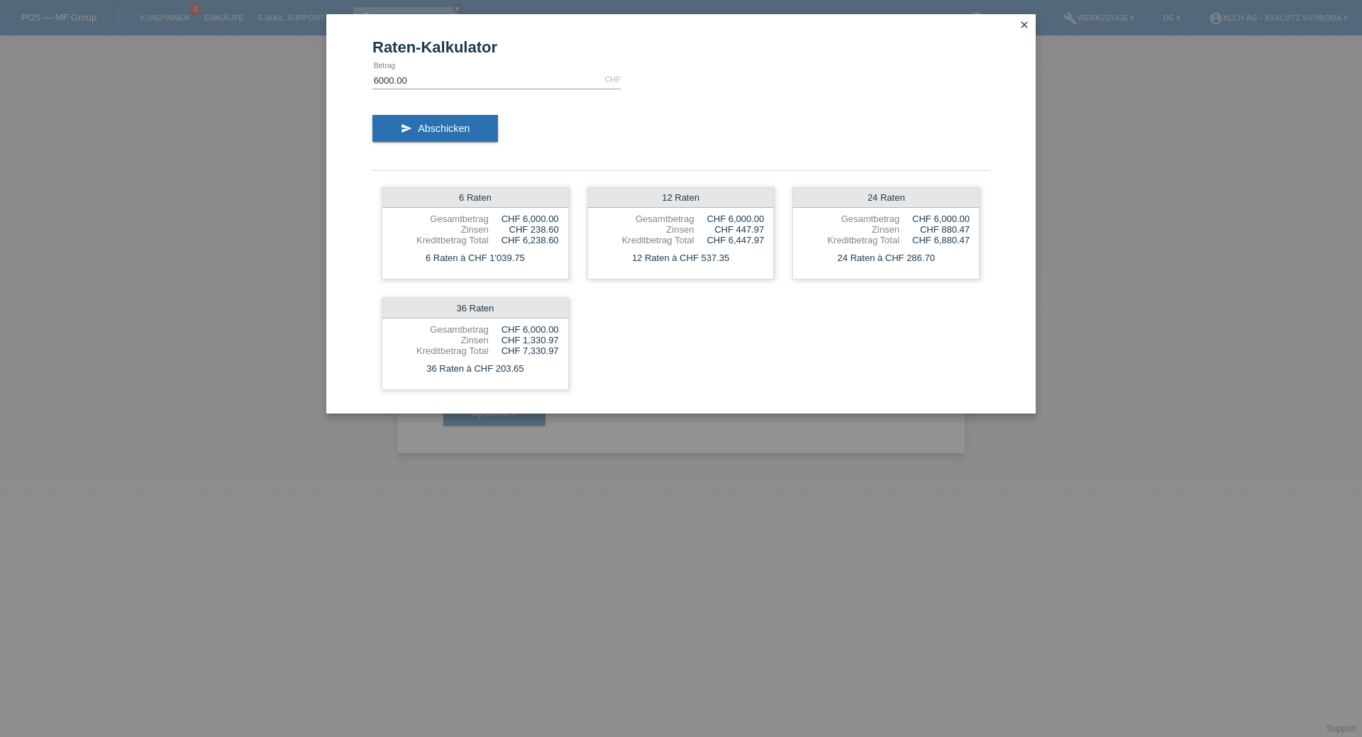
click at [1023, 30] on link "close" at bounding box center [1024, 26] width 18 height 16
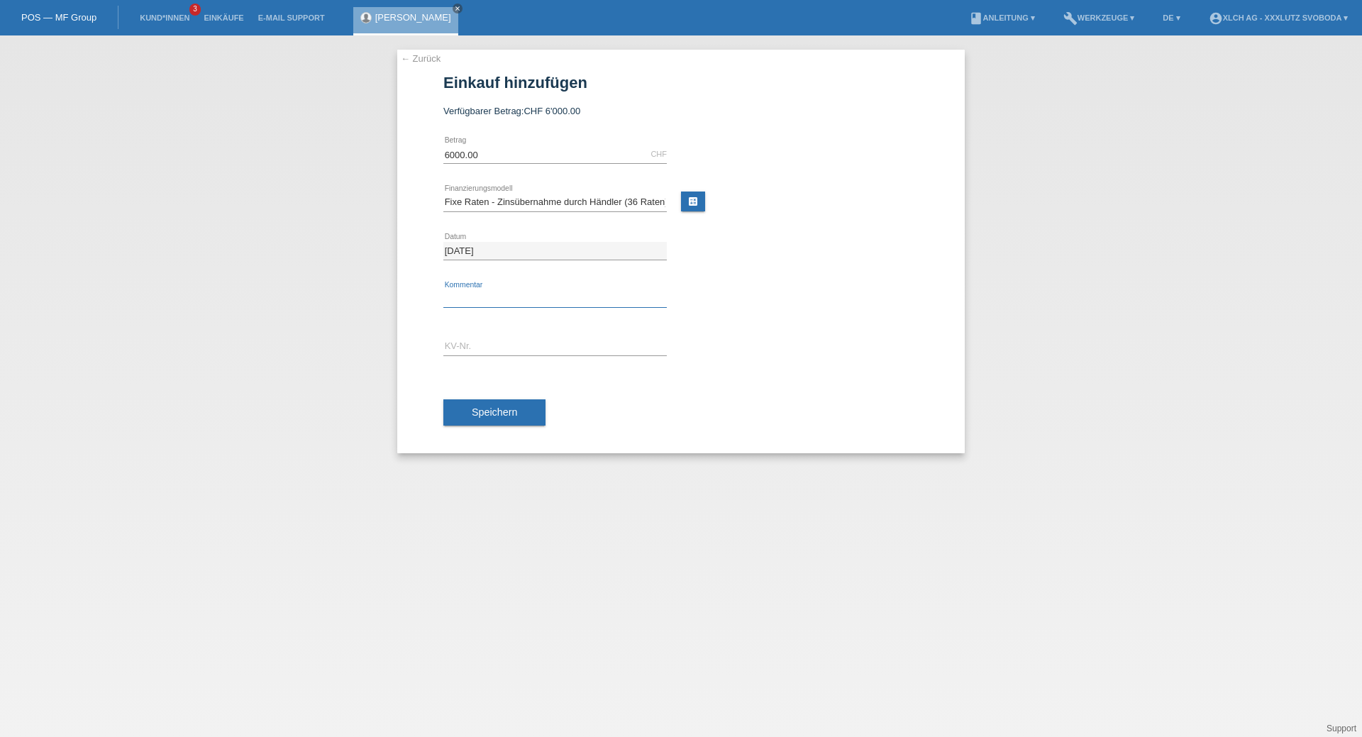
click at [494, 291] on input "text" at bounding box center [554, 299] width 223 height 18
click at [475, 352] on input "text" at bounding box center [554, 347] width 223 height 18
click at [503, 301] on input "J8NDGJ" at bounding box center [554, 299] width 223 height 18
type input "J"
click at [494, 348] on input "text" at bounding box center [554, 347] width 223 height 18
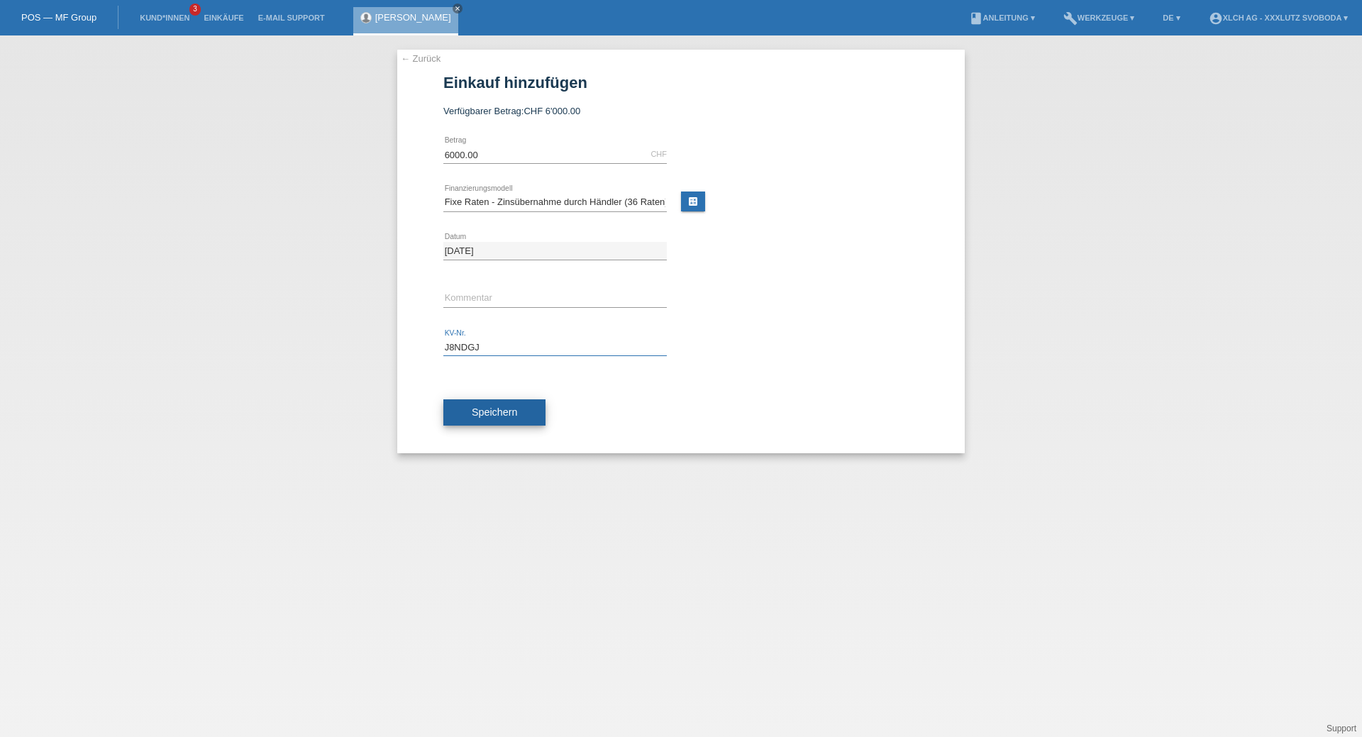
type input "J8NDGJ"
click at [516, 403] on button "Speichern" at bounding box center [494, 412] width 102 height 27
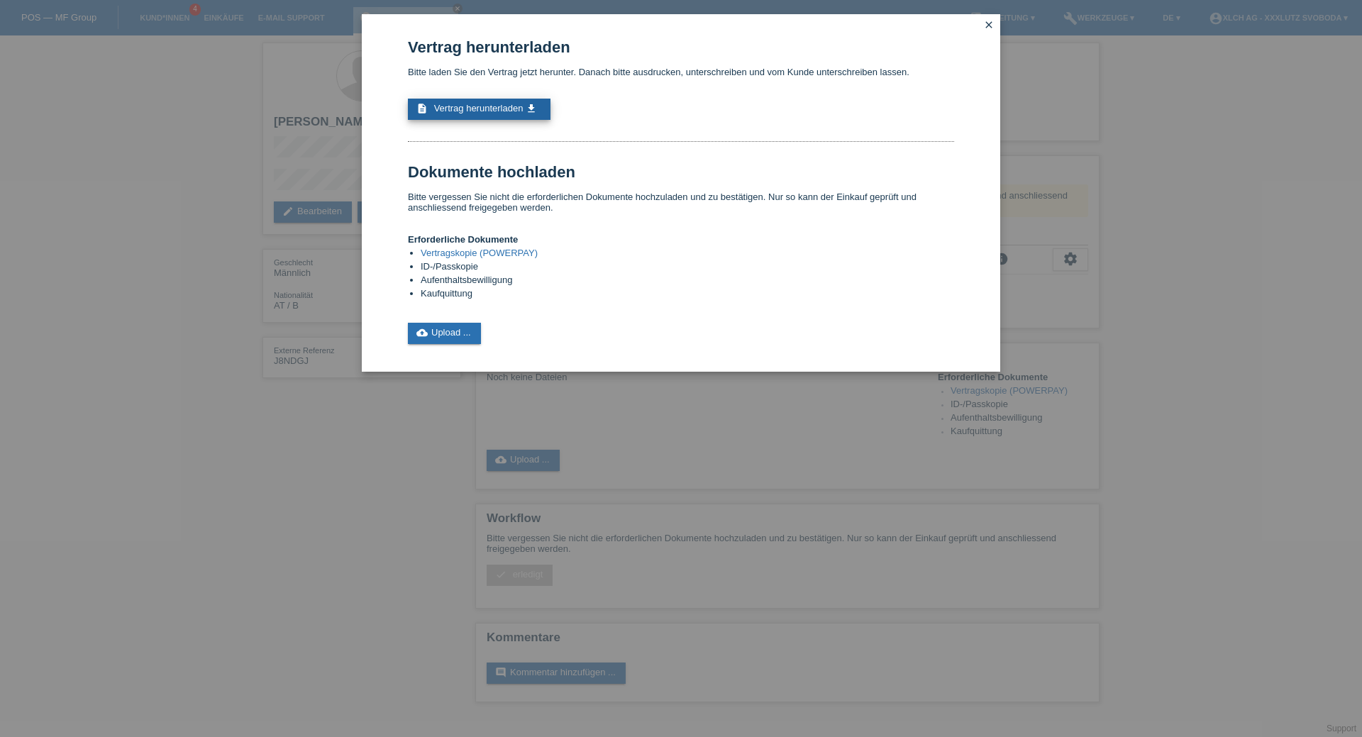
click at [532, 110] on icon "get_app" at bounding box center [531, 108] width 11 height 11
click at [449, 334] on link "cloud_upload Upload ..." at bounding box center [444, 333] width 73 height 21
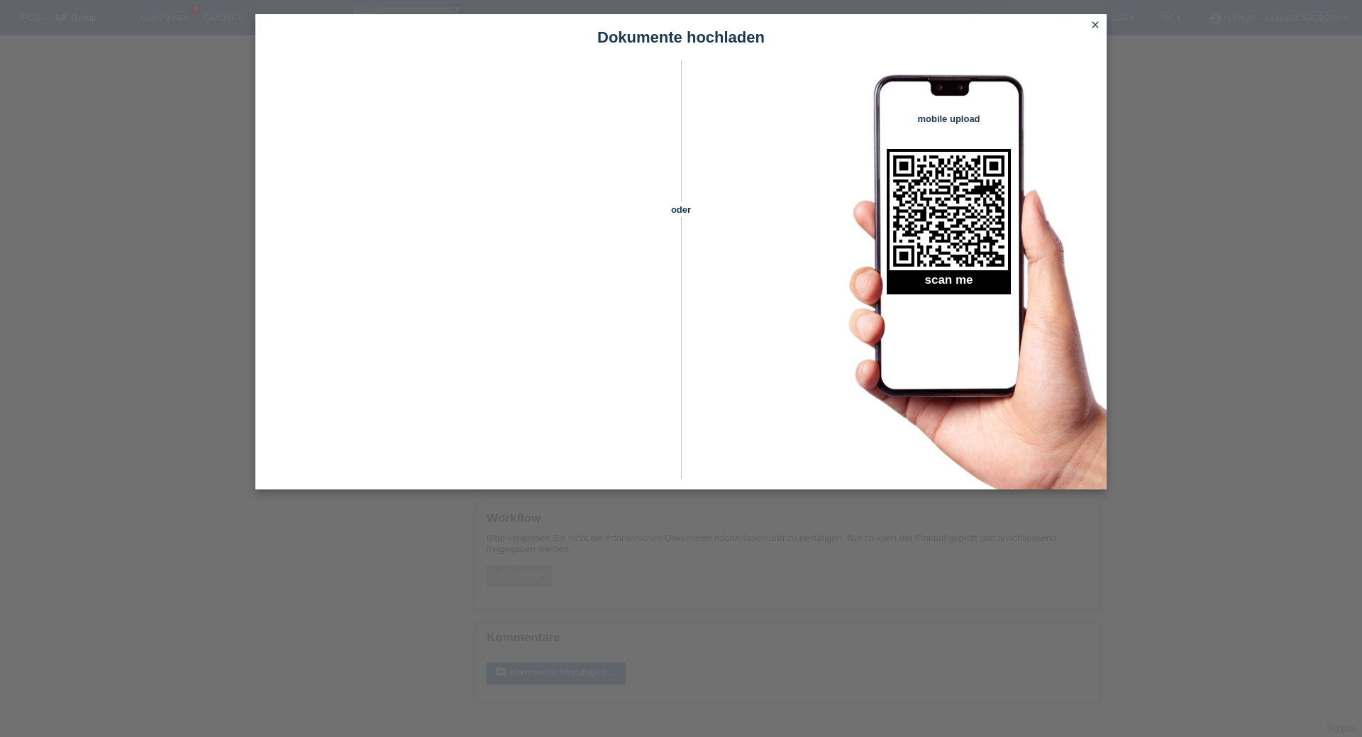
drag, startPoint x: 1070, startPoint y: 39, endPoint x: 1092, endPoint y: 14, distance: 33.2
click at [1073, 30] on h1 "Dokumente hochladen" at bounding box center [680, 37] width 851 height 18
click at [1094, 22] on icon "close" at bounding box center [1094, 24] width 11 height 11
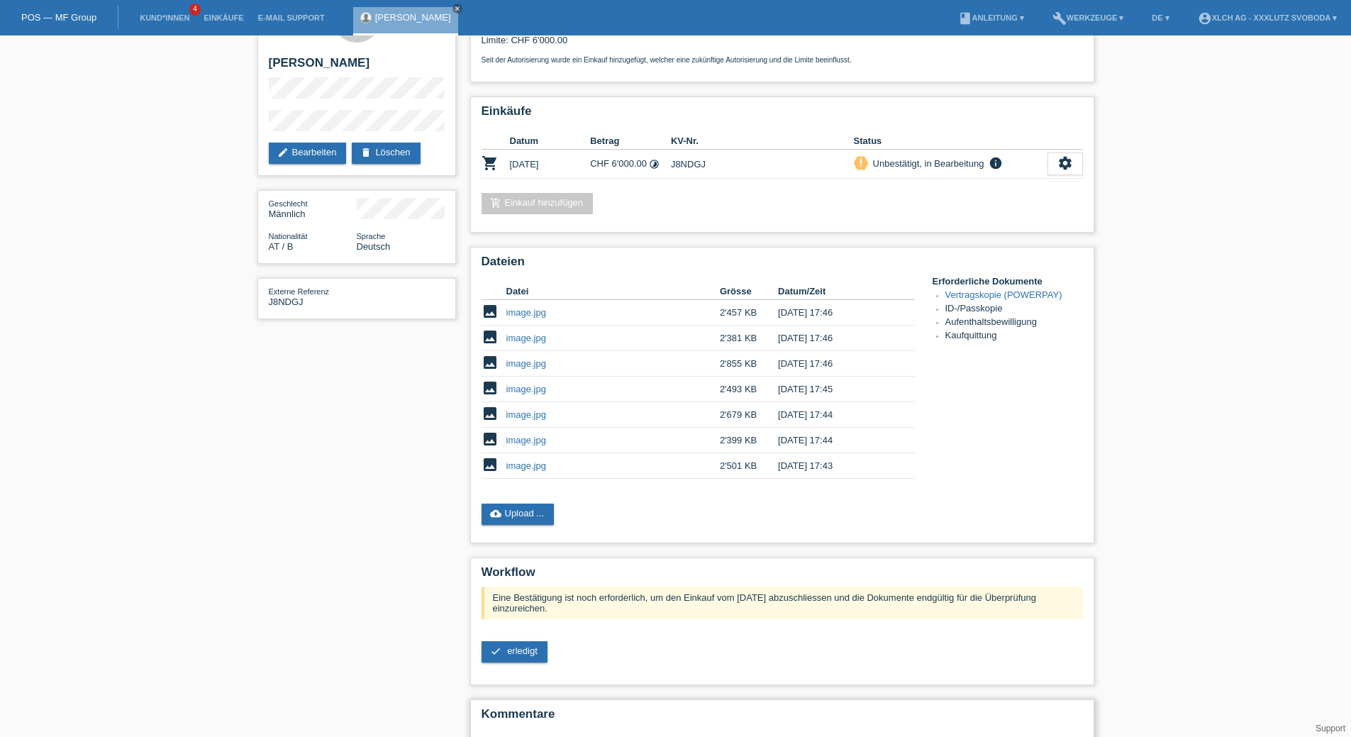
scroll to position [115, 0]
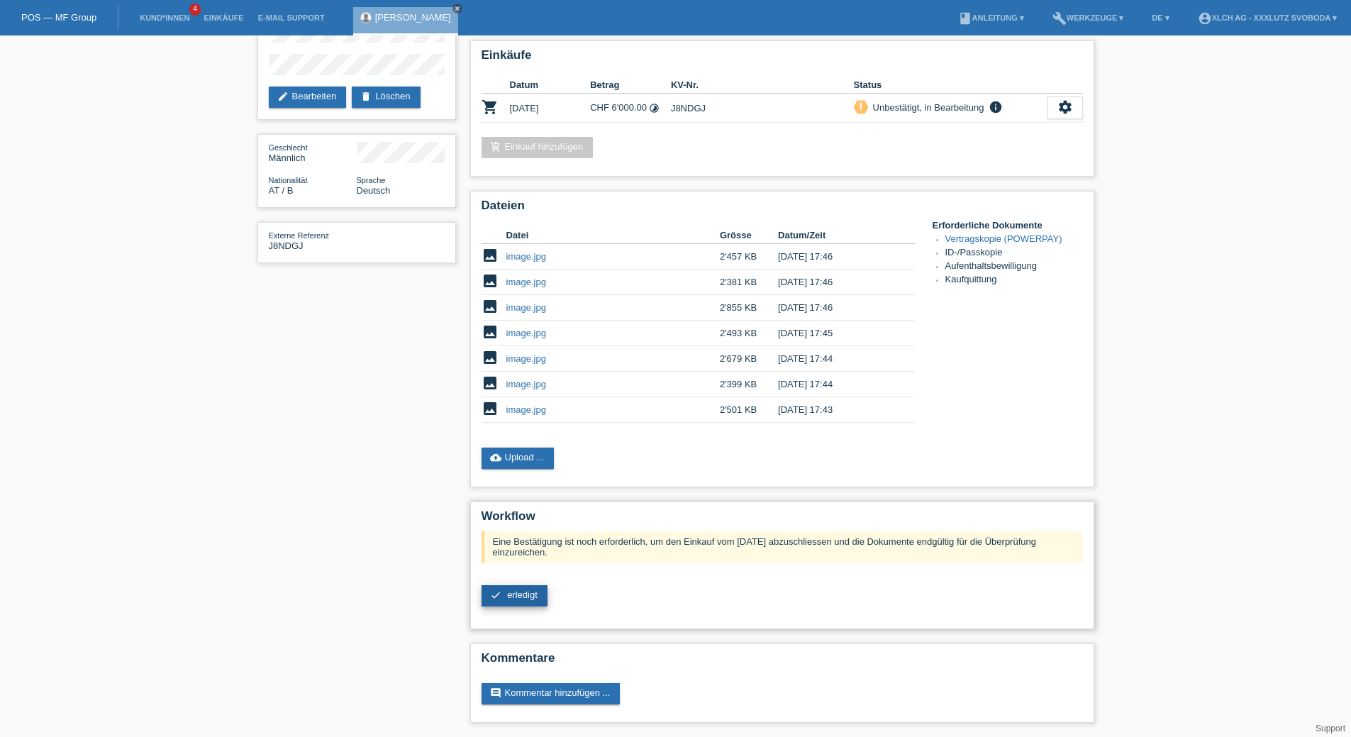
click at [527, 598] on span "erledigt" at bounding box center [522, 594] width 30 height 11
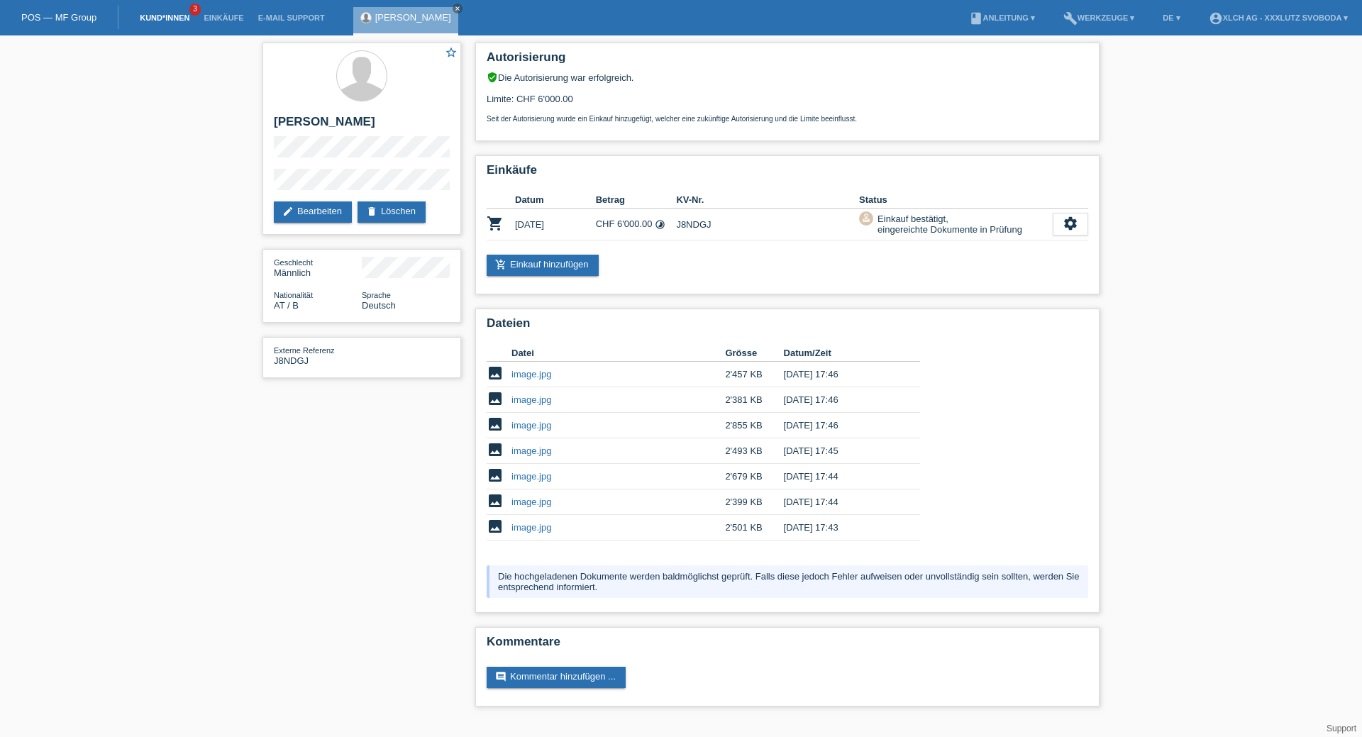
click at [182, 18] on link "Kund*innen" at bounding box center [165, 17] width 64 height 9
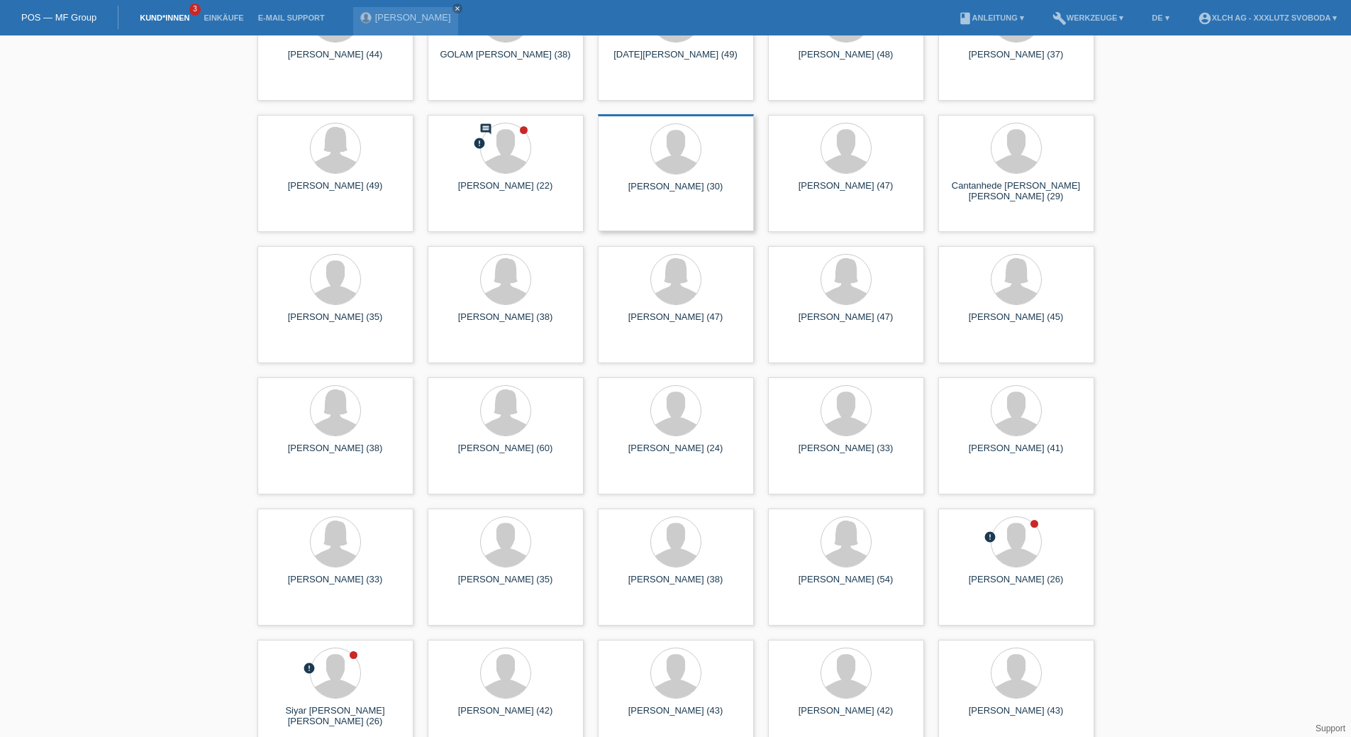
scroll to position [496, 0]
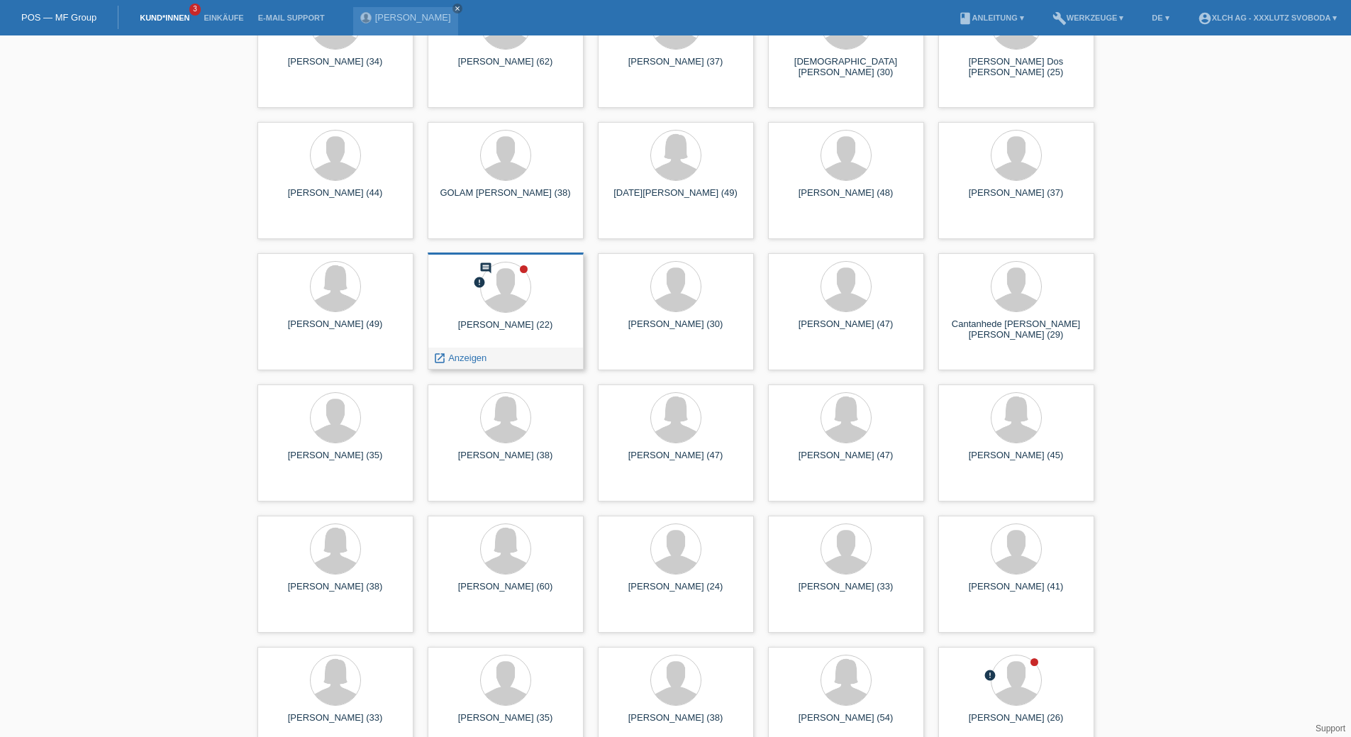
click at [506, 326] on div "Blendi Frrokaj (22)" at bounding box center [505, 330] width 133 height 23
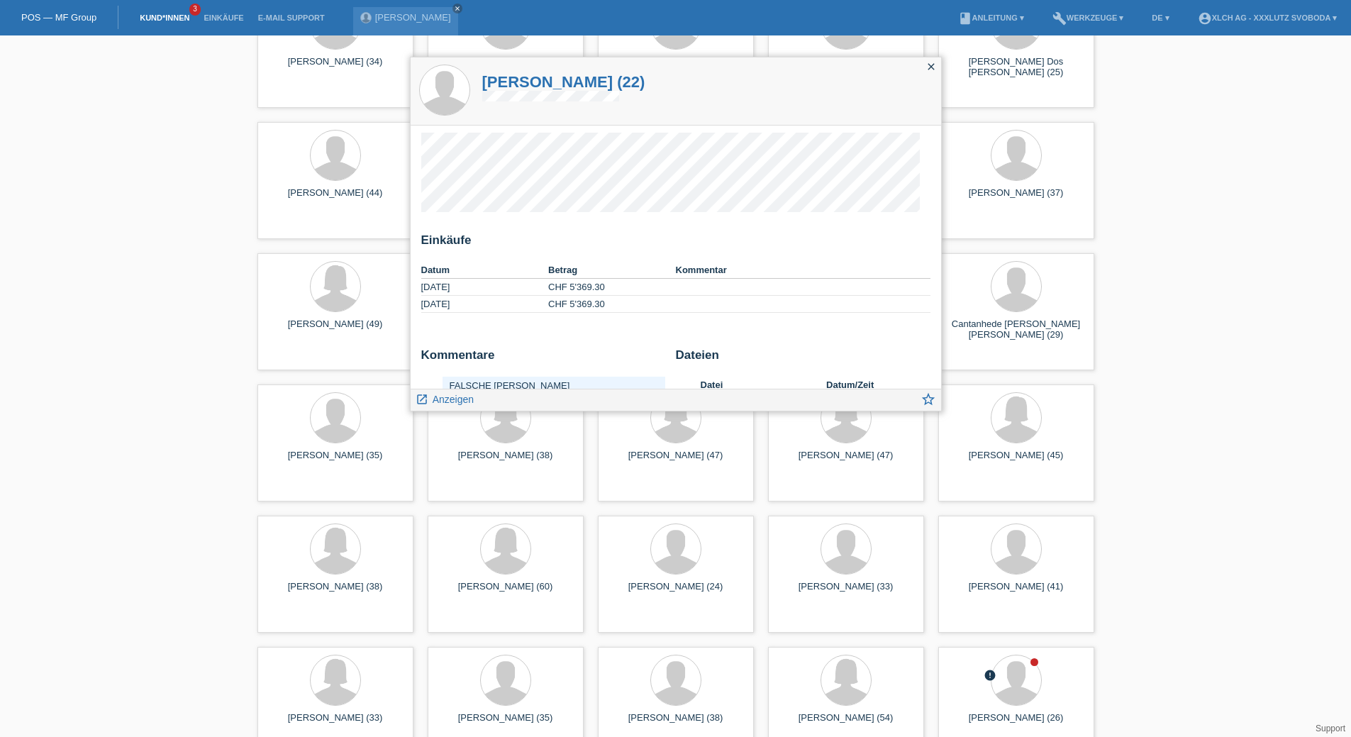
scroll to position [74, 0]
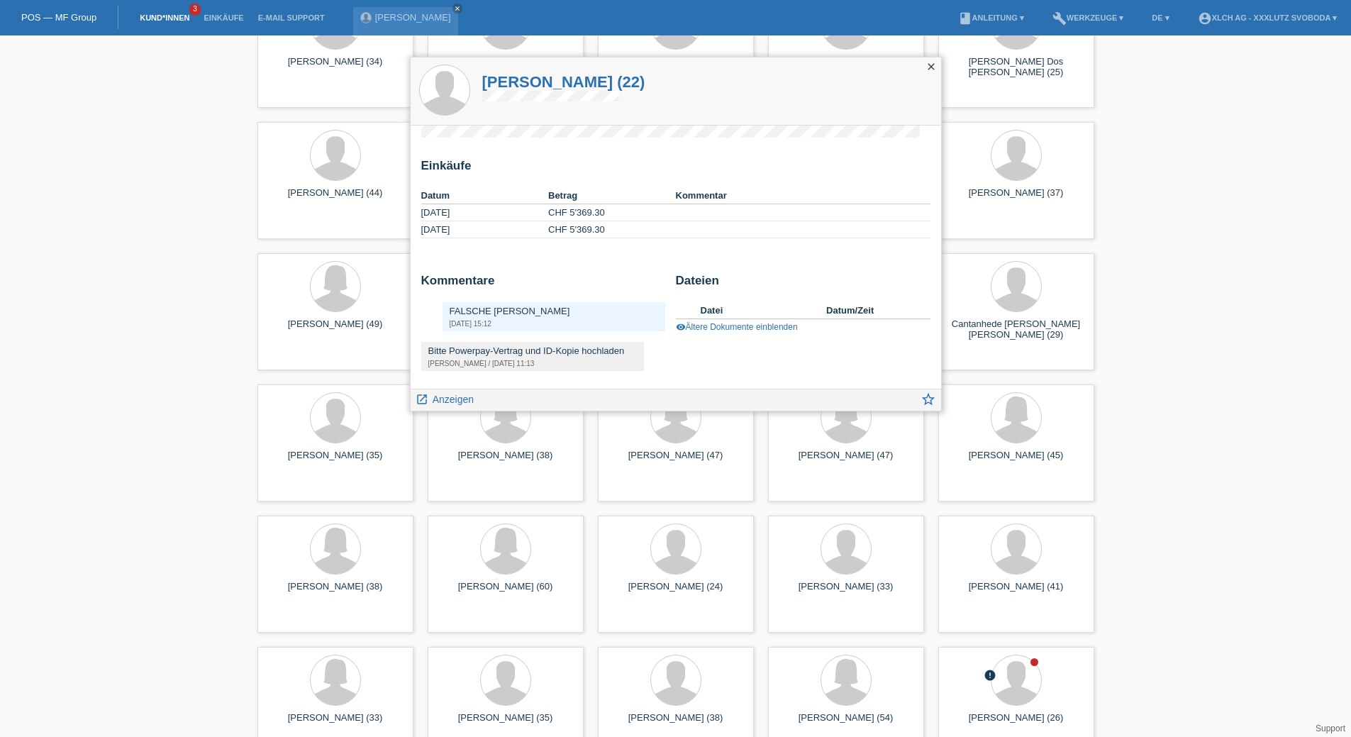
click at [518, 355] on div "Bitte Powerpay-Vertrag und ID-Kopie hochladen" at bounding box center [532, 350] width 209 height 11
click at [930, 62] on icon "close" at bounding box center [931, 66] width 11 height 11
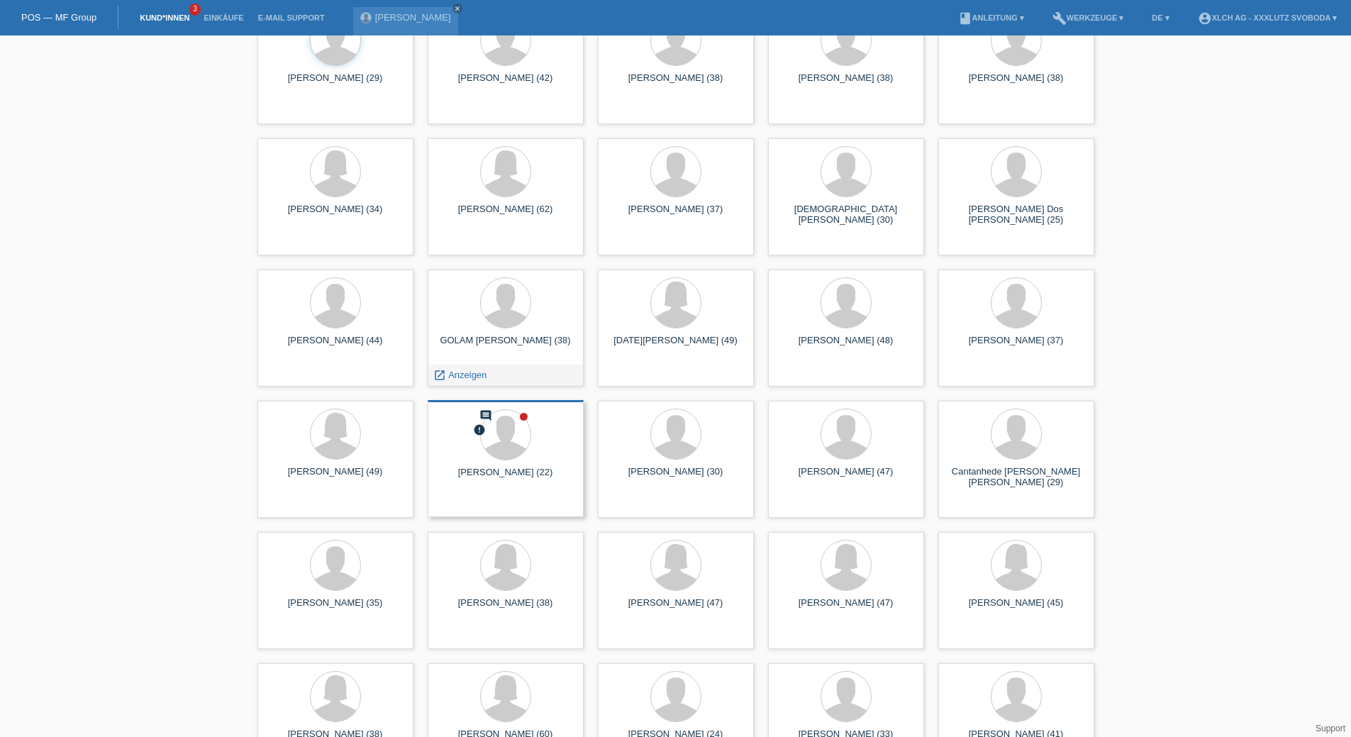
scroll to position [0, 0]
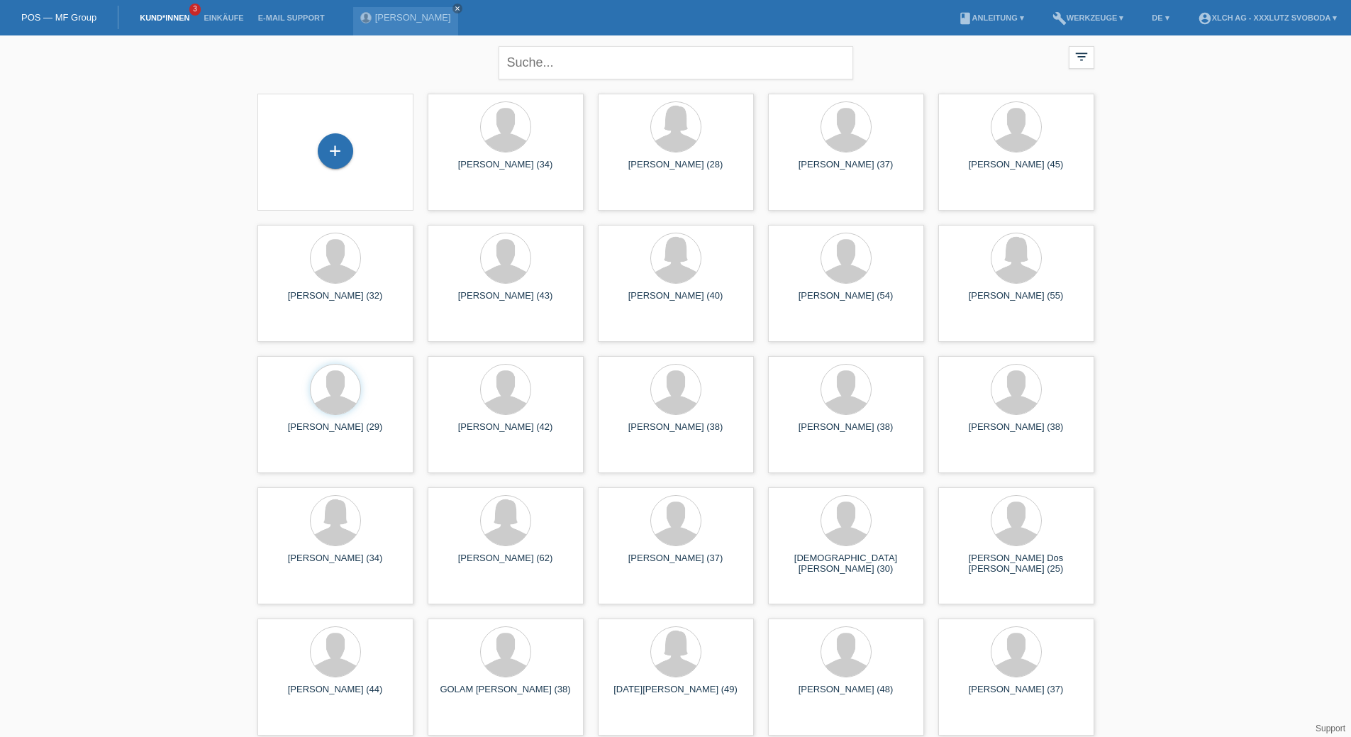
click at [172, 21] on link "Kund*innen" at bounding box center [165, 17] width 64 height 9
click at [67, 18] on link "POS — MF Group" at bounding box center [58, 17] width 75 height 11
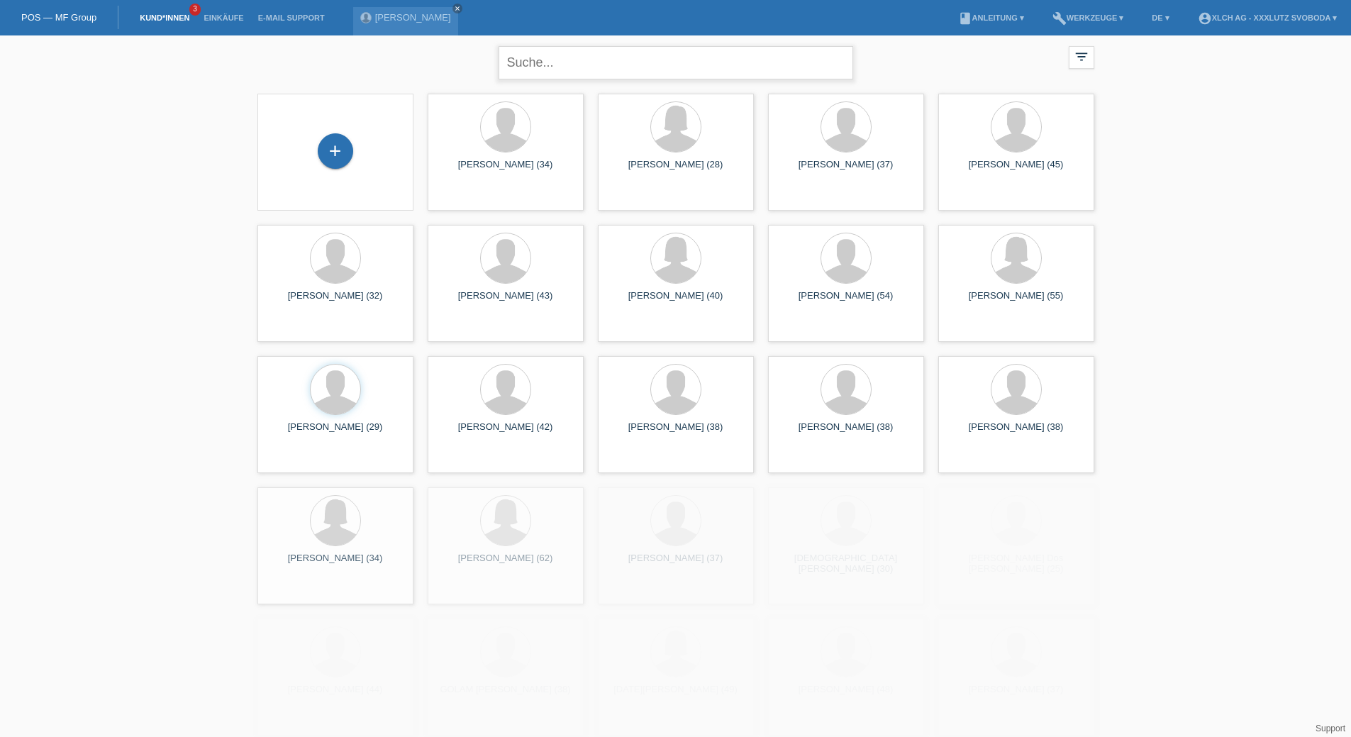
click at [584, 64] on input "text" at bounding box center [676, 62] width 355 height 33
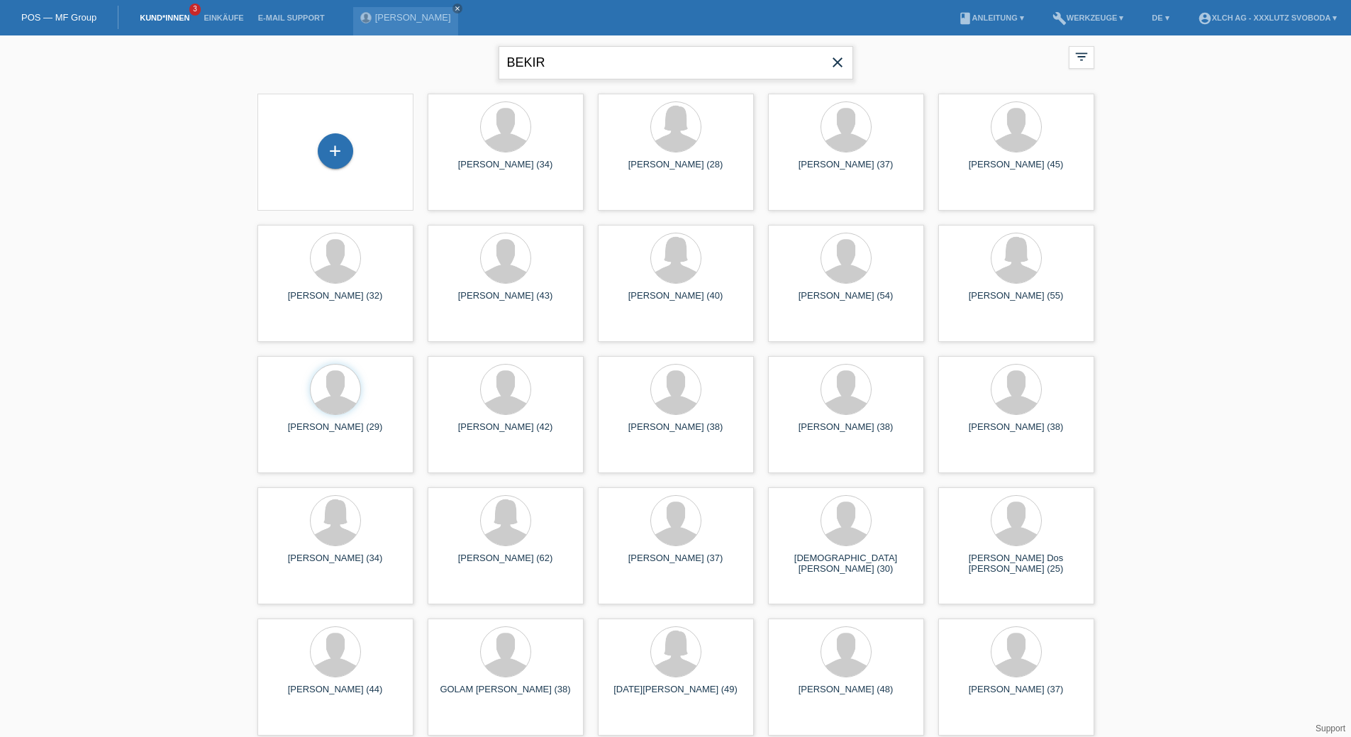
type input "BEKIR"
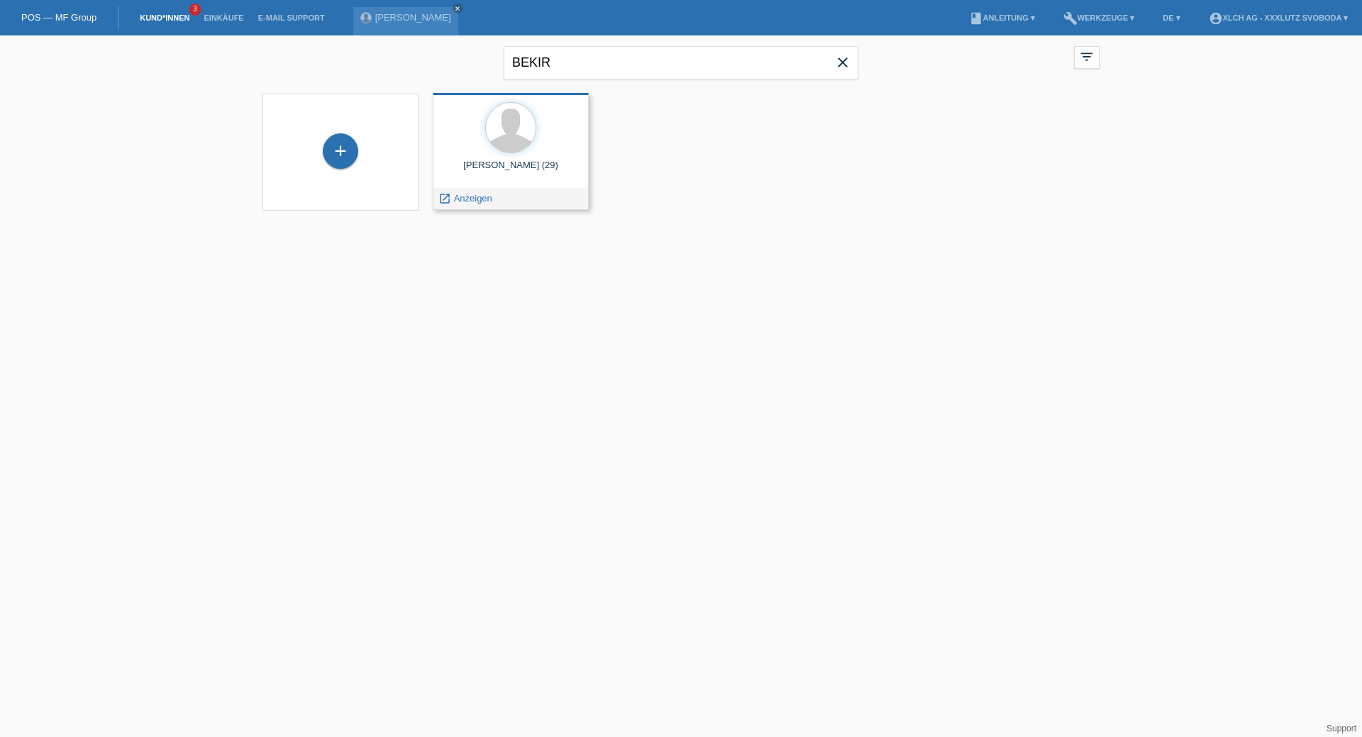
click at [504, 172] on div "[PERSON_NAME] (29)" at bounding box center [510, 171] width 133 height 23
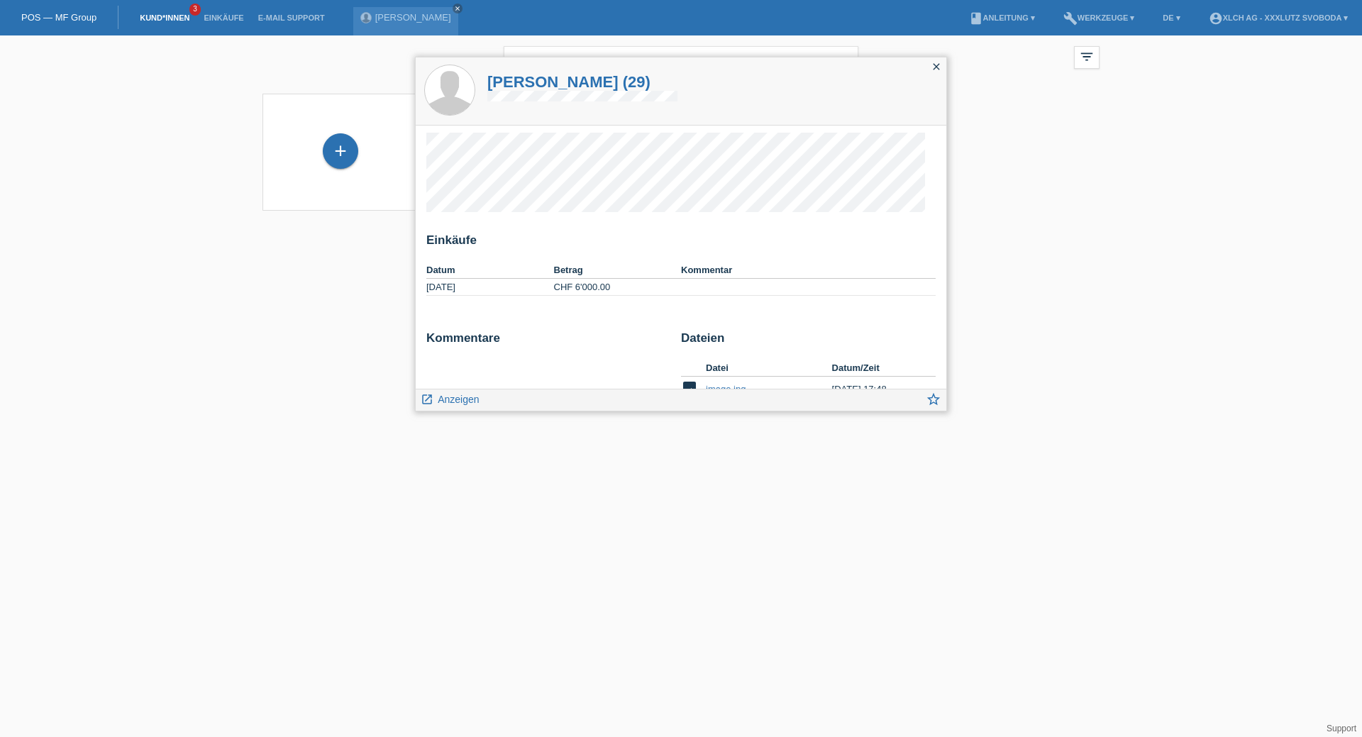
click at [938, 66] on icon "close" at bounding box center [935, 66] width 11 height 11
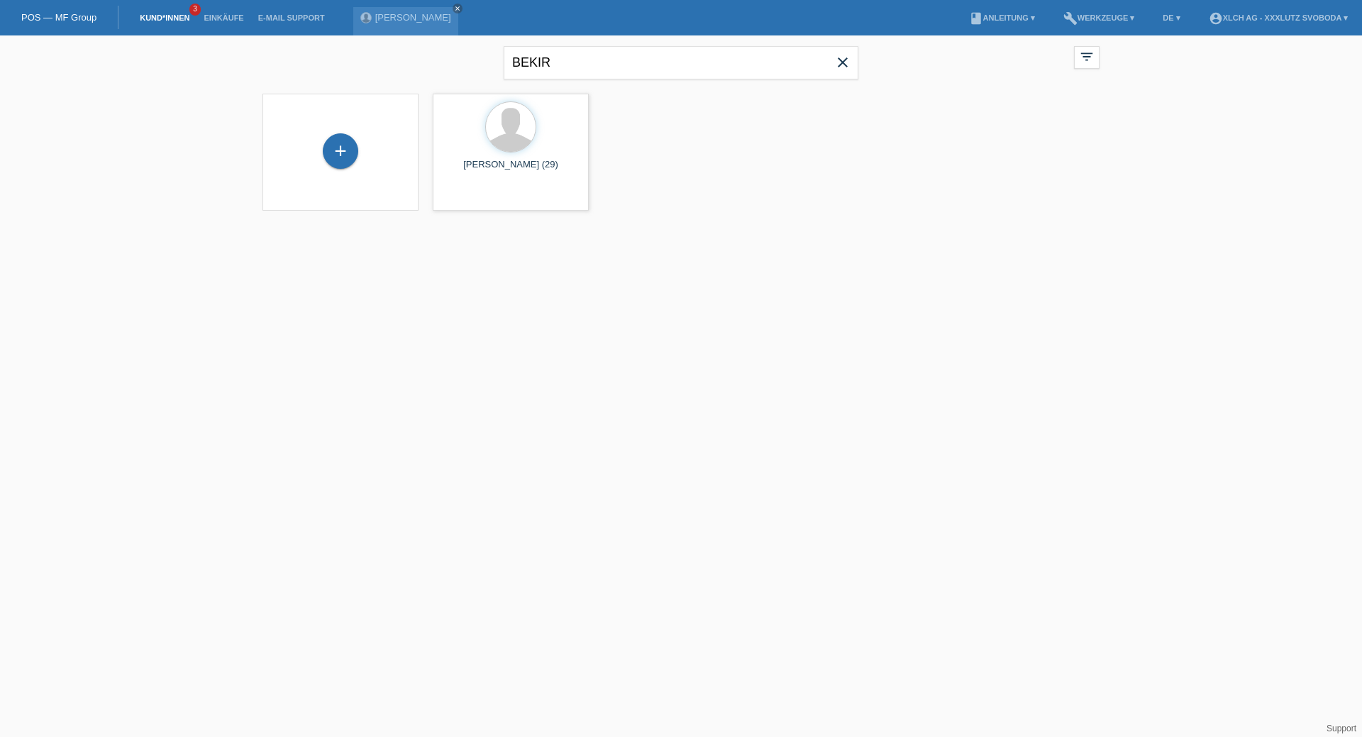
click at [163, 21] on link "Kund*innen" at bounding box center [165, 17] width 64 height 9
click at [172, 18] on link "Kund*innen" at bounding box center [165, 17] width 64 height 9
click at [454, 5] on icon "close" at bounding box center [457, 8] width 7 height 7
click at [185, 13] on link "Kund*innen" at bounding box center [165, 17] width 64 height 9
click at [840, 62] on icon "close" at bounding box center [842, 62] width 17 height 17
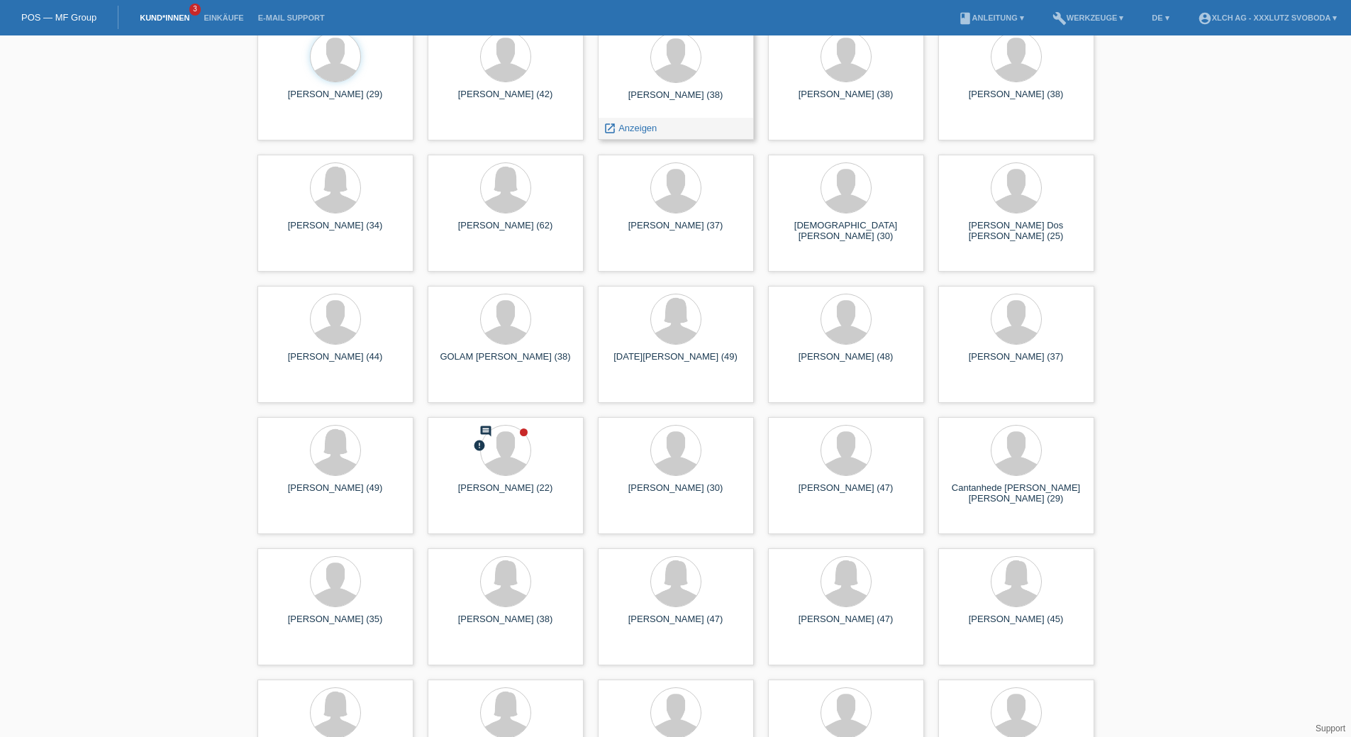
scroll to position [426, 0]
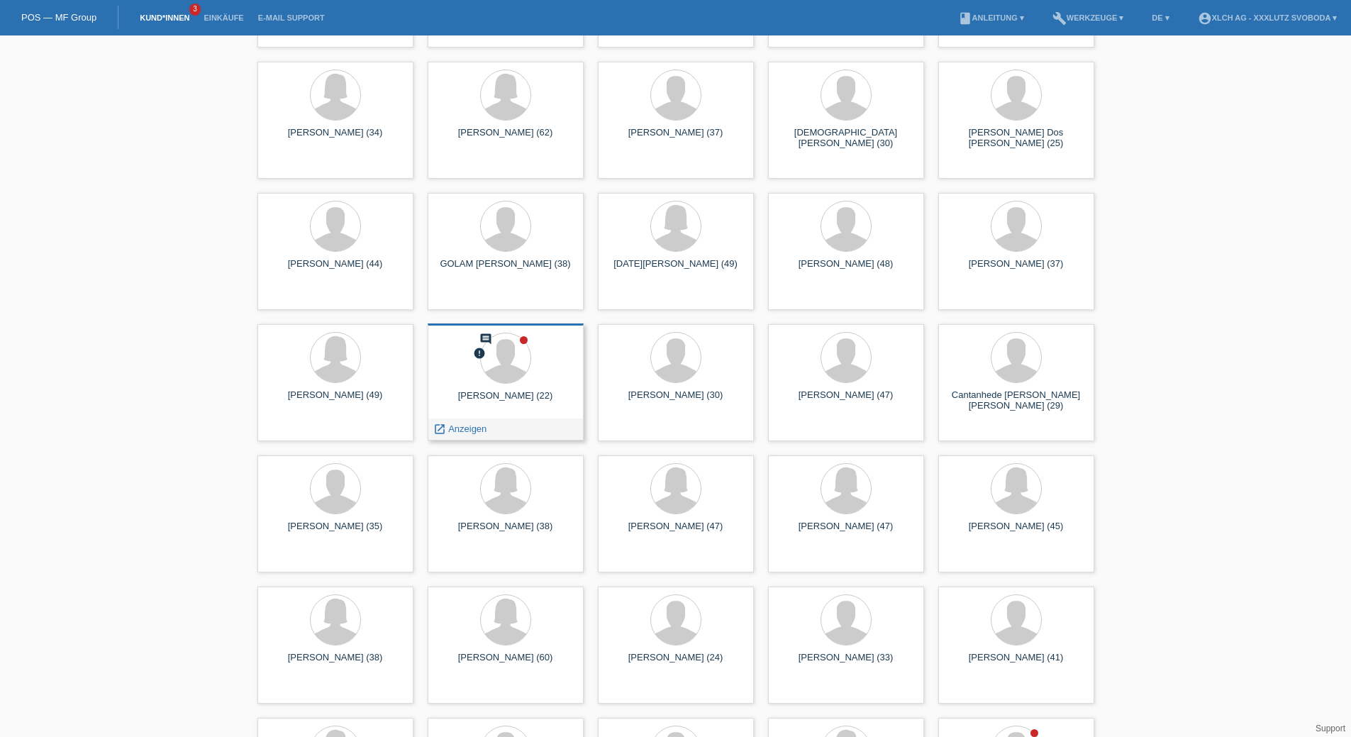
click at [523, 394] on div "[PERSON_NAME] (22)" at bounding box center [505, 401] width 133 height 23
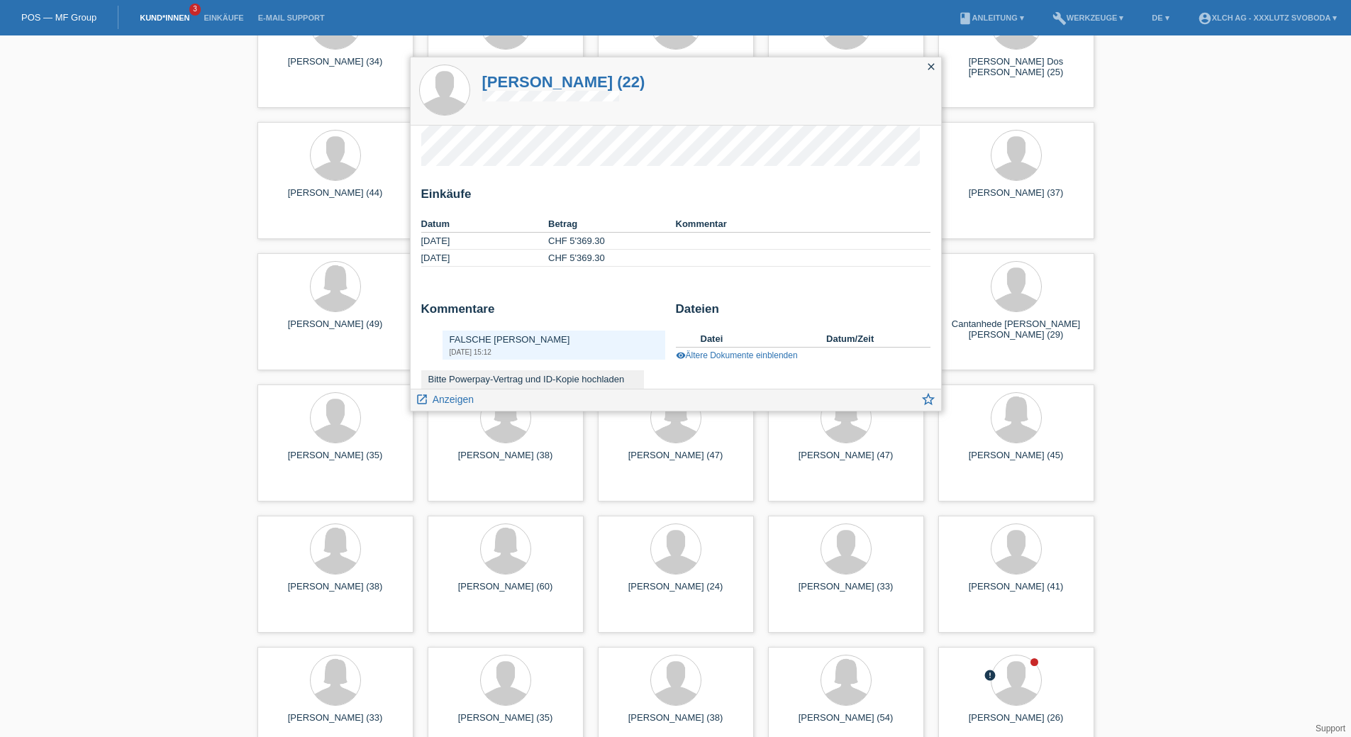
scroll to position [71, 0]
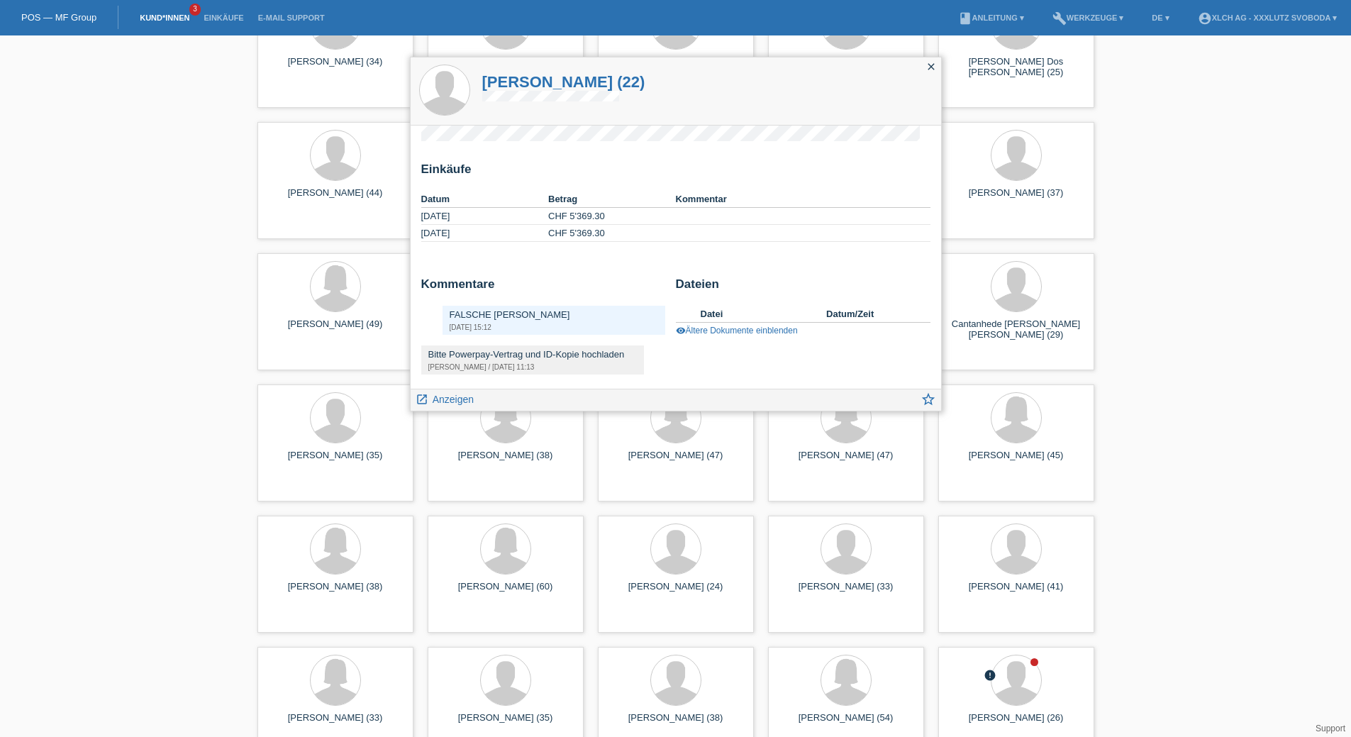
click at [563, 365] on div "[PERSON_NAME] / [DATE] 11:13" at bounding box center [532, 367] width 209 height 8
click at [513, 359] on div "Bitte Powerpay-Vertrag und ID-Kopie hochladen" at bounding box center [532, 354] width 209 height 11
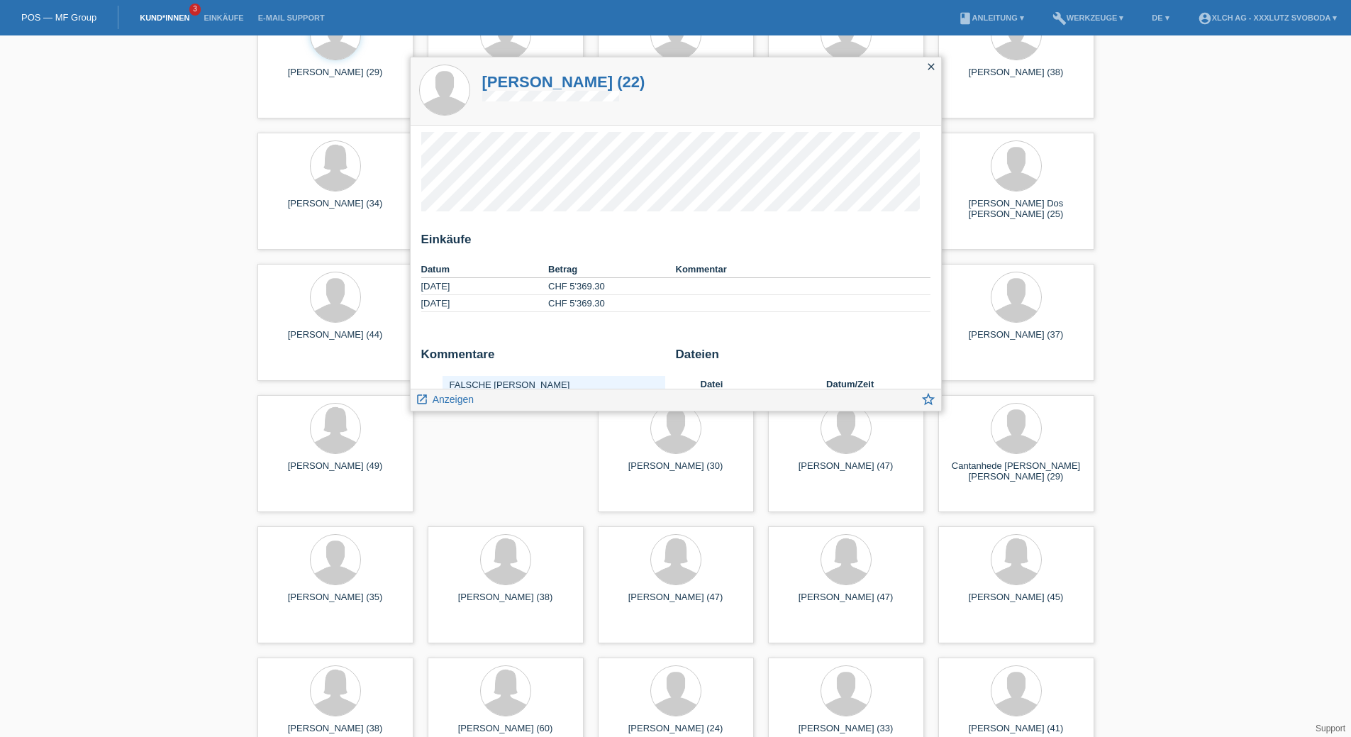
scroll to position [0, 0]
click at [572, 79] on h1 "Blendi Frrokaj (22)" at bounding box center [563, 82] width 163 height 18
